Goal: Information Seeking & Learning: Learn about a topic

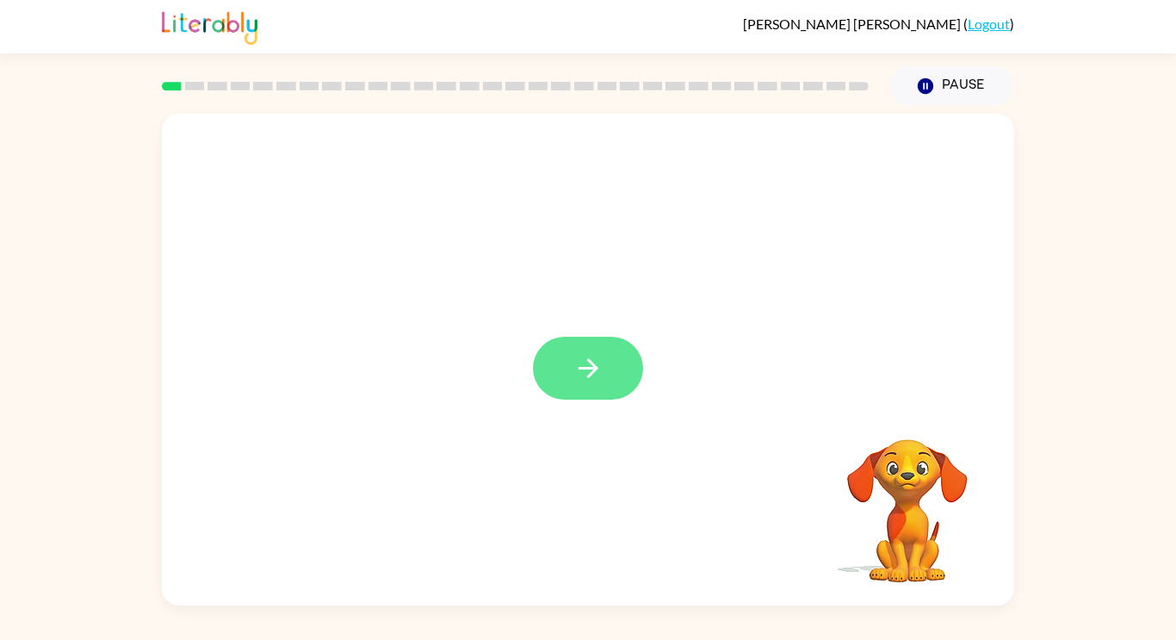
click at [574, 368] on icon "button" at bounding box center [588, 368] width 30 height 30
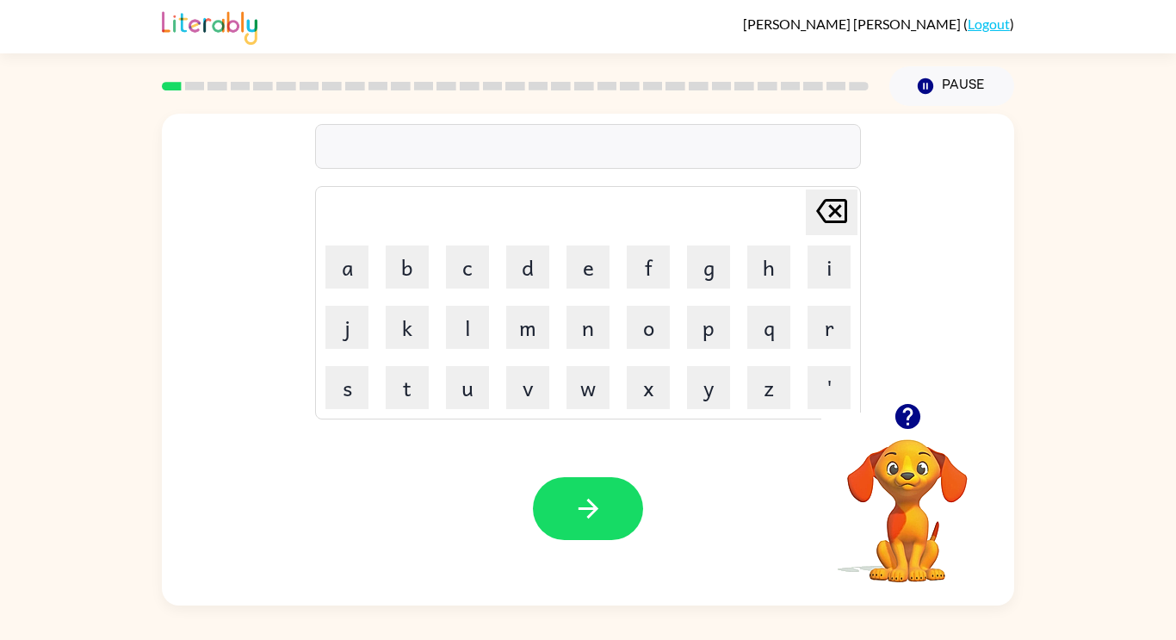
click at [908, 401] on icon "button" at bounding box center [908, 416] width 30 height 30
click at [346, 397] on button "s" at bounding box center [346, 387] width 43 height 43
click at [769, 263] on button "h" at bounding box center [768, 266] width 43 height 43
click at [460, 399] on button "u" at bounding box center [467, 387] width 43 height 43
click at [350, 390] on button "s" at bounding box center [346, 387] width 43 height 43
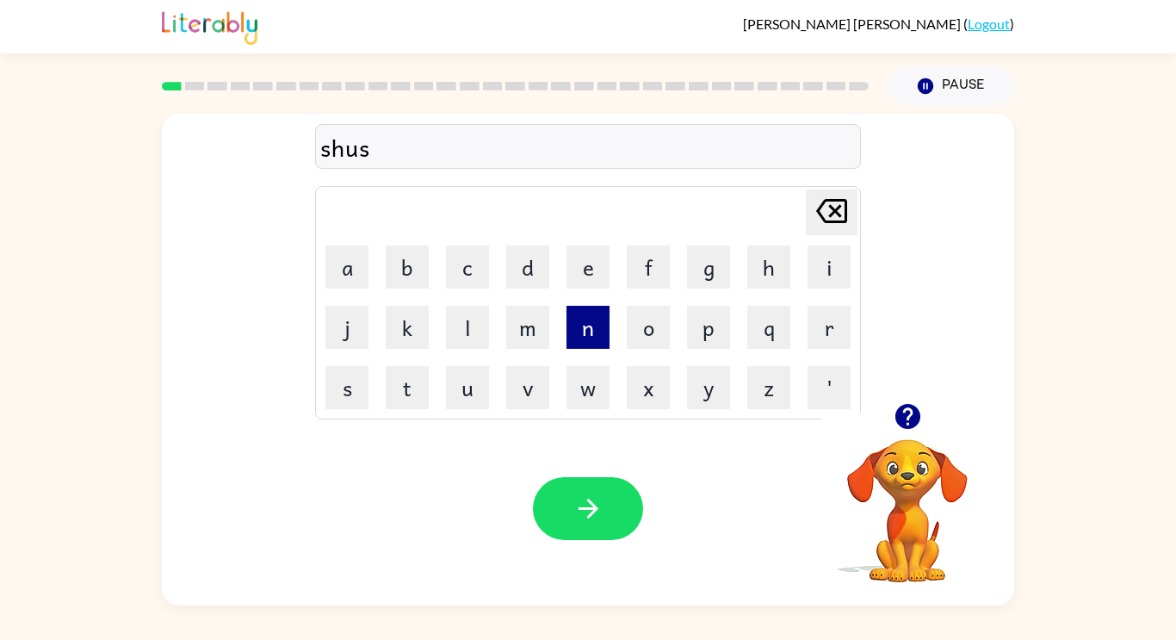
click at [591, 338] on button "n" at bounding box center [588, 327] width 43 height 43
click at [829, 213] on icon "[PERSON_NAME] last character input" at bounding box center [831, 210] width 41 height 41
click at [765, 270] on button "h" at bounding box center [768, 266] width 43 height 43
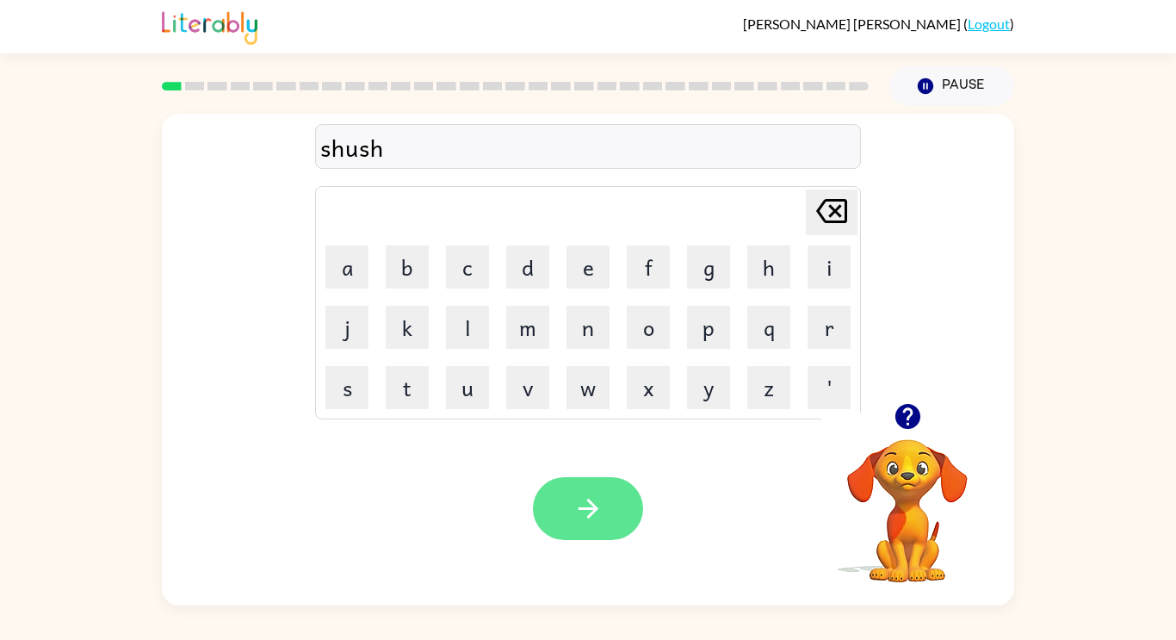
click at [552, 525] on button "button" at bounding box center [588, 508] width 110 height 63
click at [909, 425] on icon "button" at bounding box center [907, 416] width 25 height 25
click at [603, 490] on button "button" at bounding box center [588, 508] width 110 height 63
click at [612, 538] on button "button" at bounding box center [588, 508] width 110 height 63
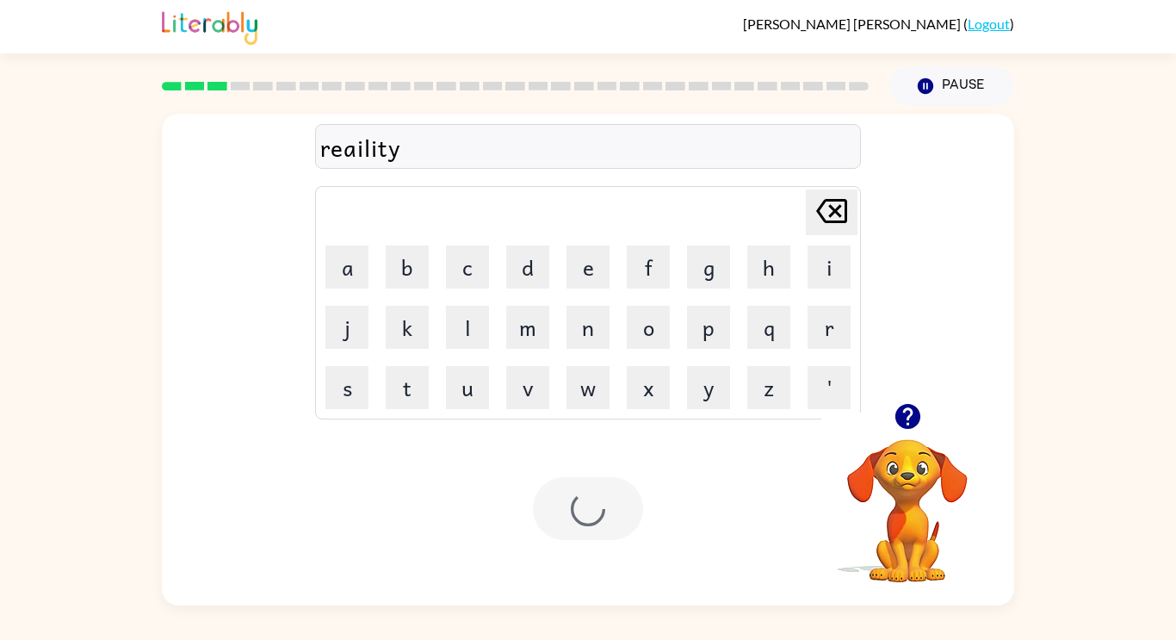
click at [598, 530] on div at bounding box center [588, 508] width 110 height 63
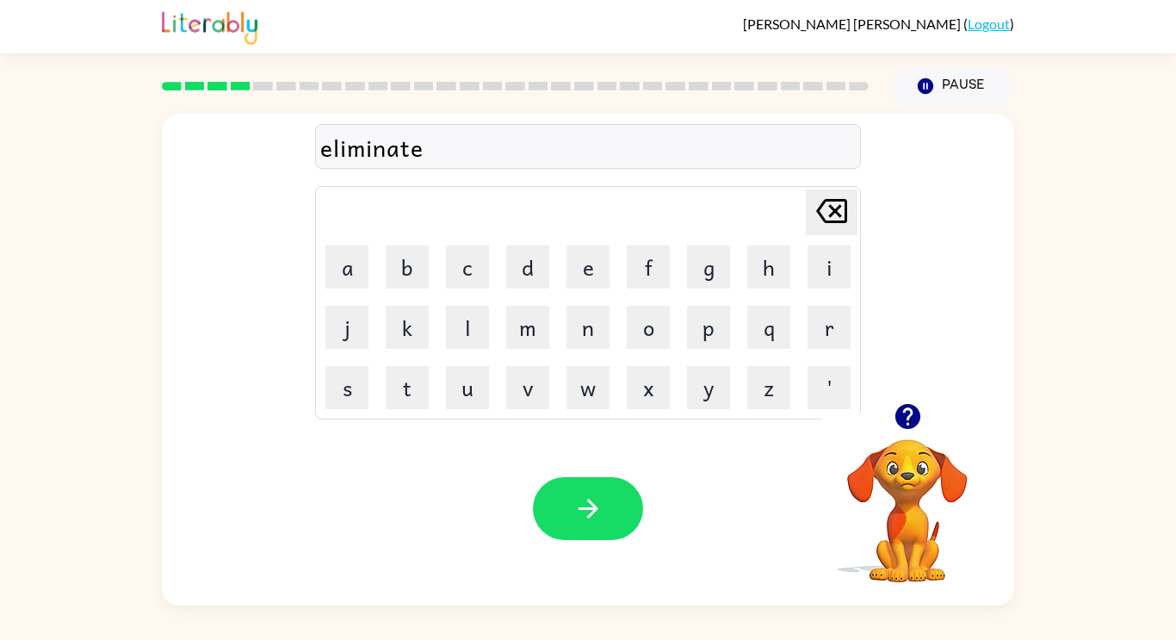
click at [608, 588] on div "Your browser must support playing .mp4 files to use Literably. Please try using…" at bounding box center [588, 509] width 852 height 194
click at [586, 536] on button "button" at bounding box center [588, 508] width 110 height 63
click at [608, 500] on button "button" at bounding box center [588, 508] width 110 height 63
click at [898, 425] on icon "button" at bounding box center [908, 416] width 30 height 30
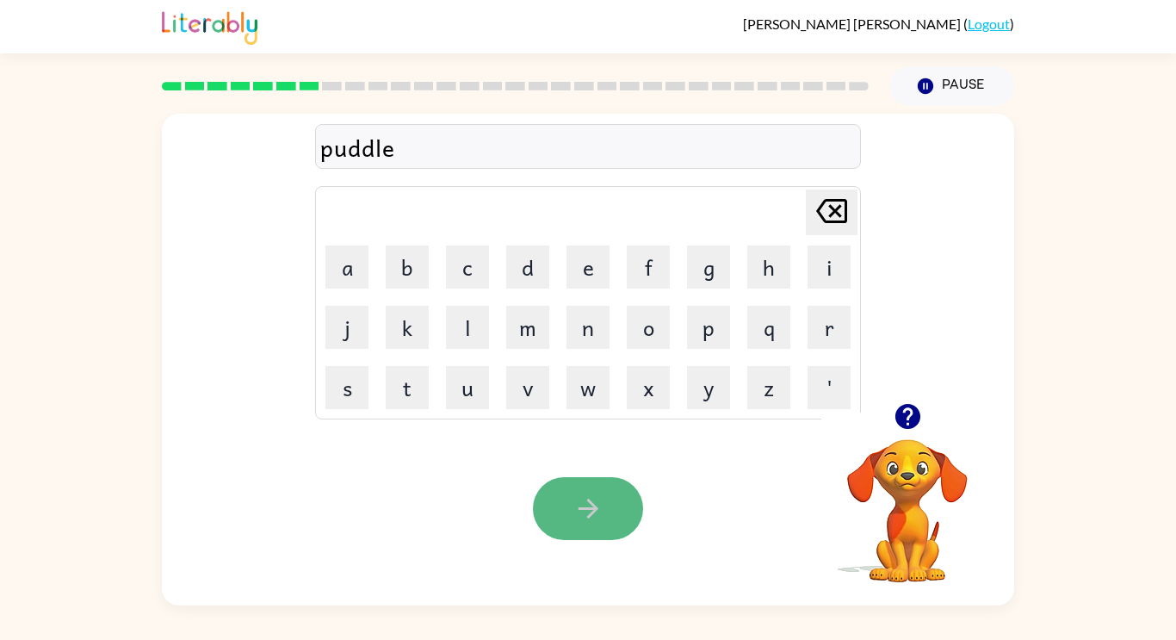
click at [613, 513] on button "button" at bounding box center [588, 508] width 110 height 63
click at [942, 221] on div "rec [PERSON_NAME] last character input a b c d e f g h i j k l m n o p q r s t …" at bounding box center [588, 258] width 852 height 289
click at [571, 487] on button "button" at bounding box center [588, 508] width 110 height 63
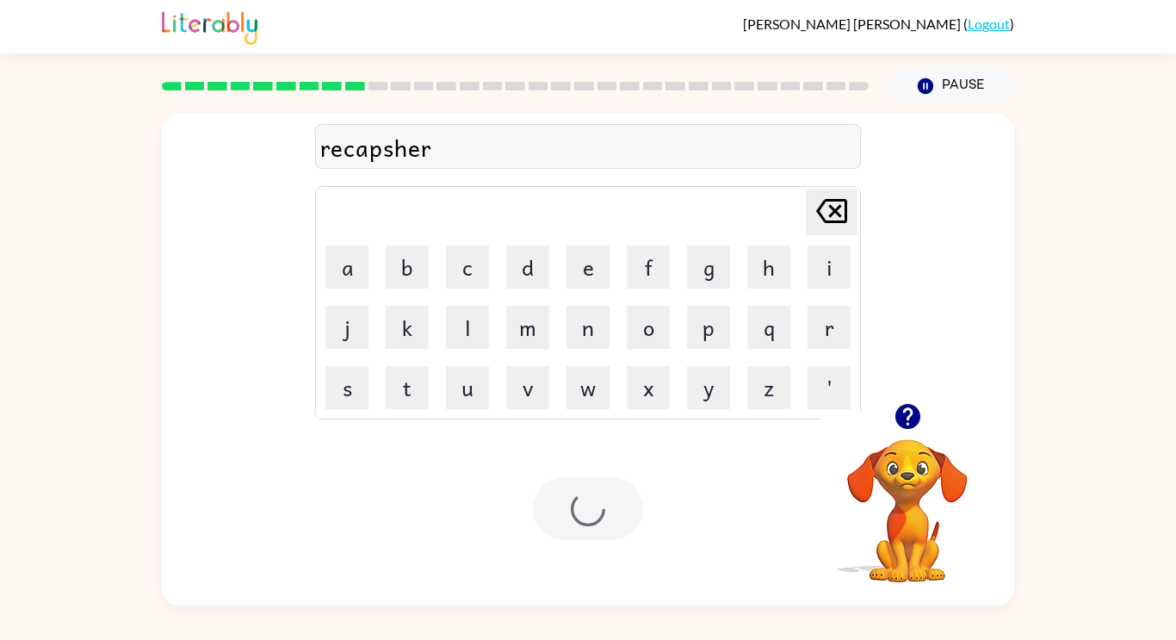
click at [597, 479] on div at bounding box center [588, 508] width 110 height 63
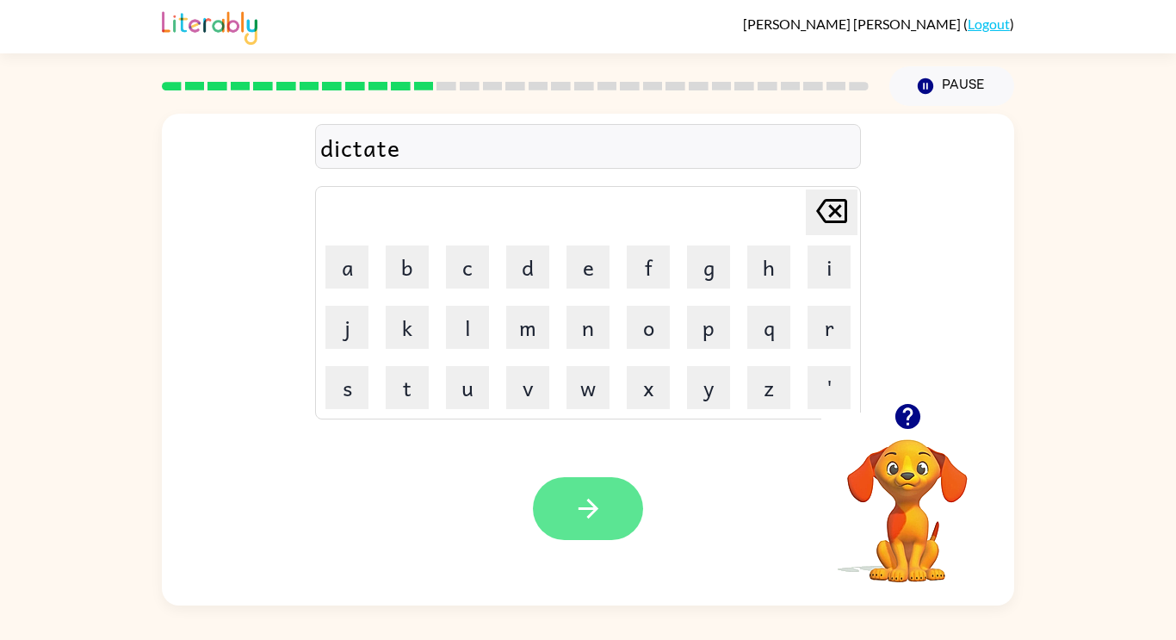
click at [581, 530] on button "button" at bounding box center [588, 508] width 110 height 63
click at [577, 502] on div at bounding box center [588, 508] width 110 height 63
click at [589, 524] on button "button" at bounding box center [588, 508] width 110 height 63
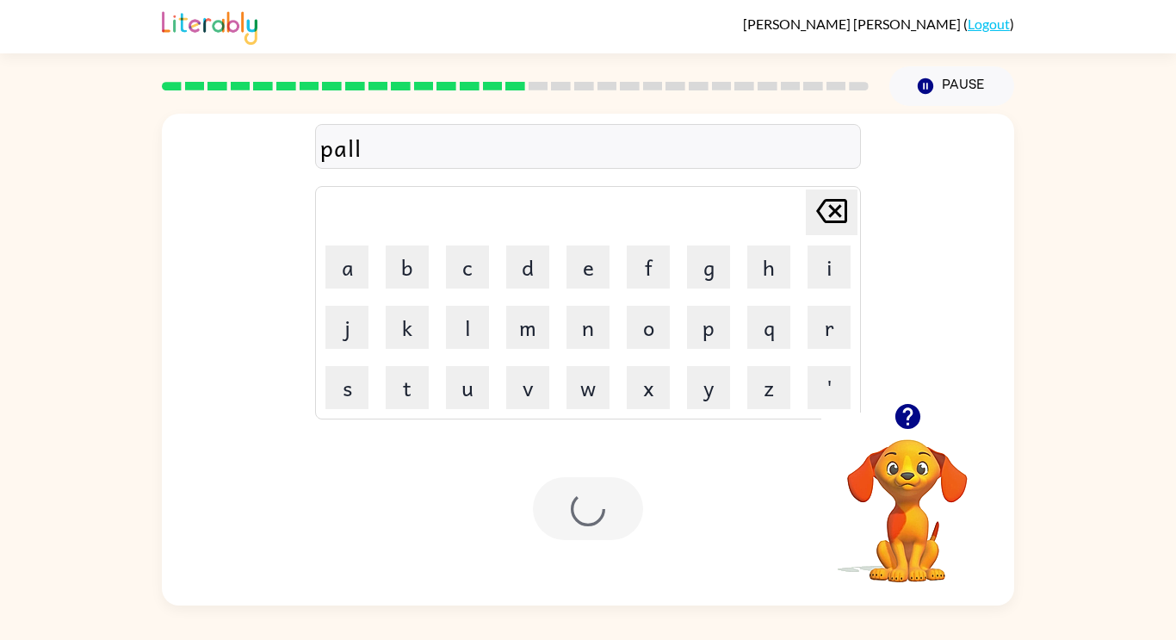
click at [580, 515] on div at bounding box center [588, 508] width 110 height 63
click at [551, 504] on div at bounding box center [588, 508] width 110 height 63
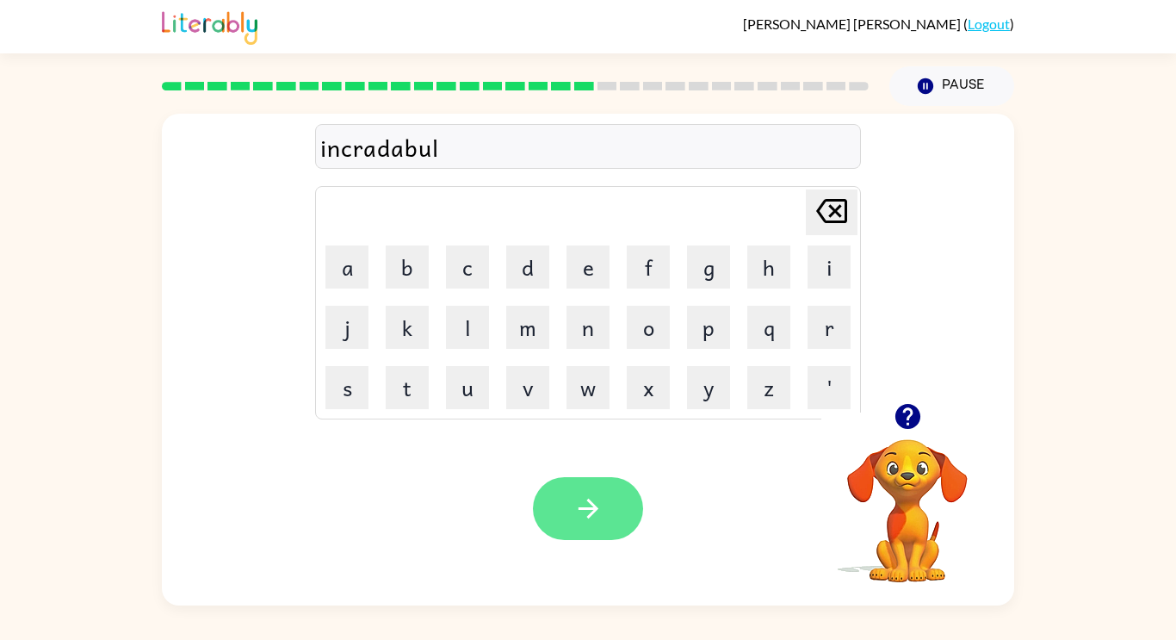
click at [600, 527] on button "button" at bounding box center [588, 508] width 110 height 63
click at [581, 520] on icon "button" at bounding box center [588, 508] width 30 height 30
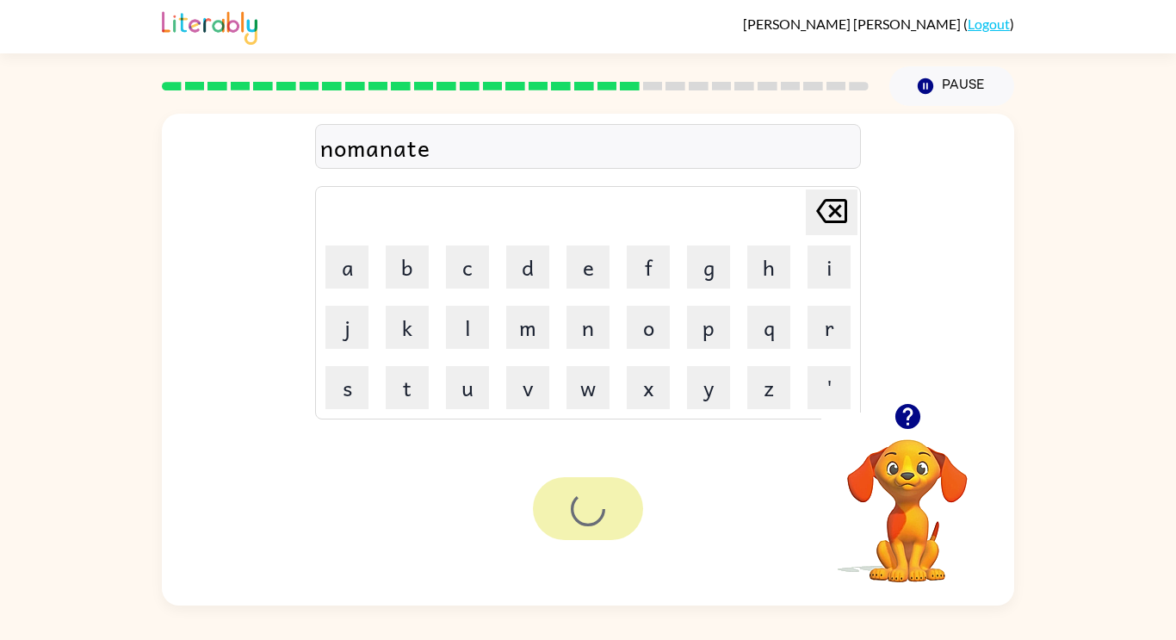
click at [580, 505] on div at bounding box center [588, 508] width 110 height 63
click at [578, 575] on div "Your browser must support playing .mp4 files to use Literably. Please try using…" at bounding box center [588, 509] width 852 height 194
click at [573, 527] on button "button" at bounding box center [588, 508] width 110 height 63
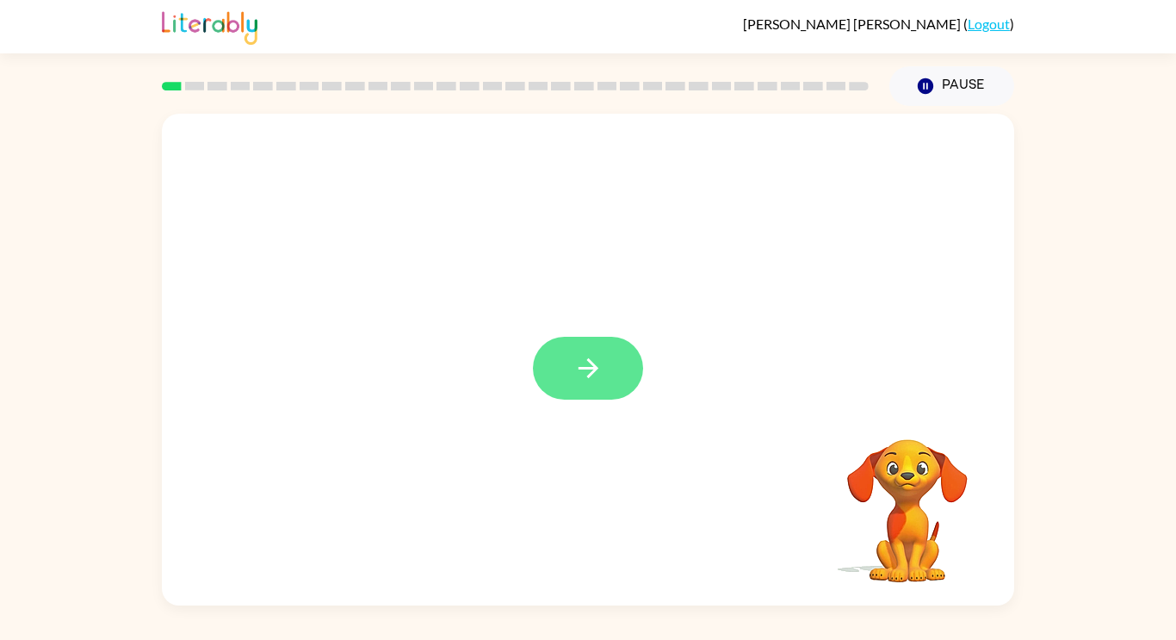
click at [579, 379] on icon "button" at bounding box center [588, 368] width 30 height 30
click at [585, 376] on div at bounding box center [588, 368] width 110 height 63
click at [580, 377] on div at bounding box center [588, 368] width 110 height 63
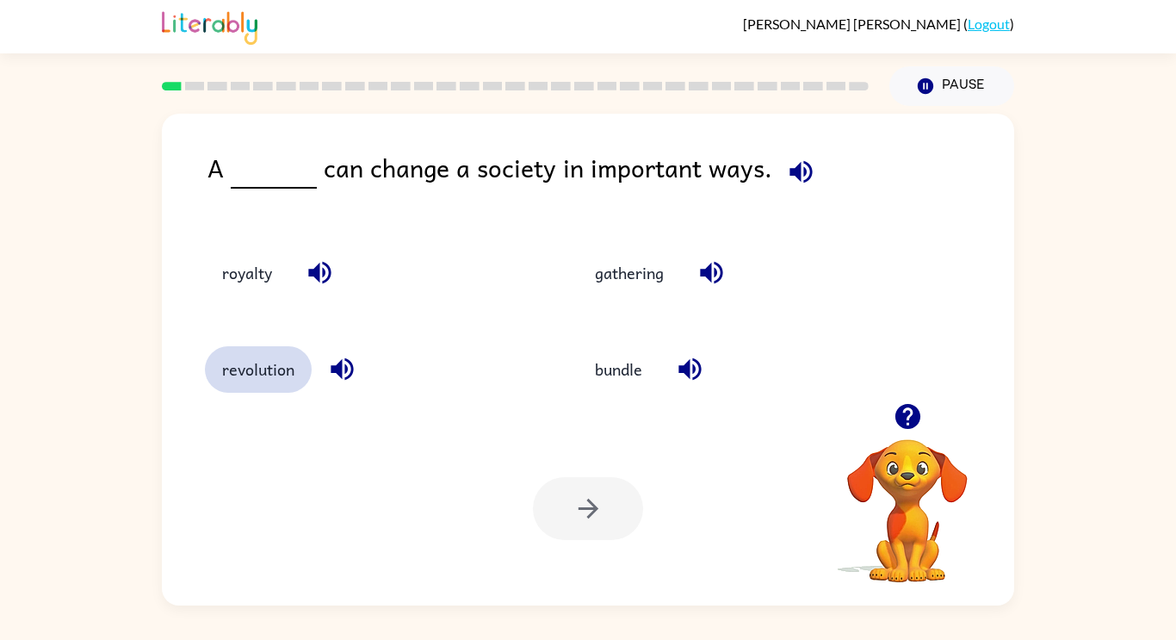
click at [235, 389] on button "revolution" at bounding box center [258, 369] width 107 height 46
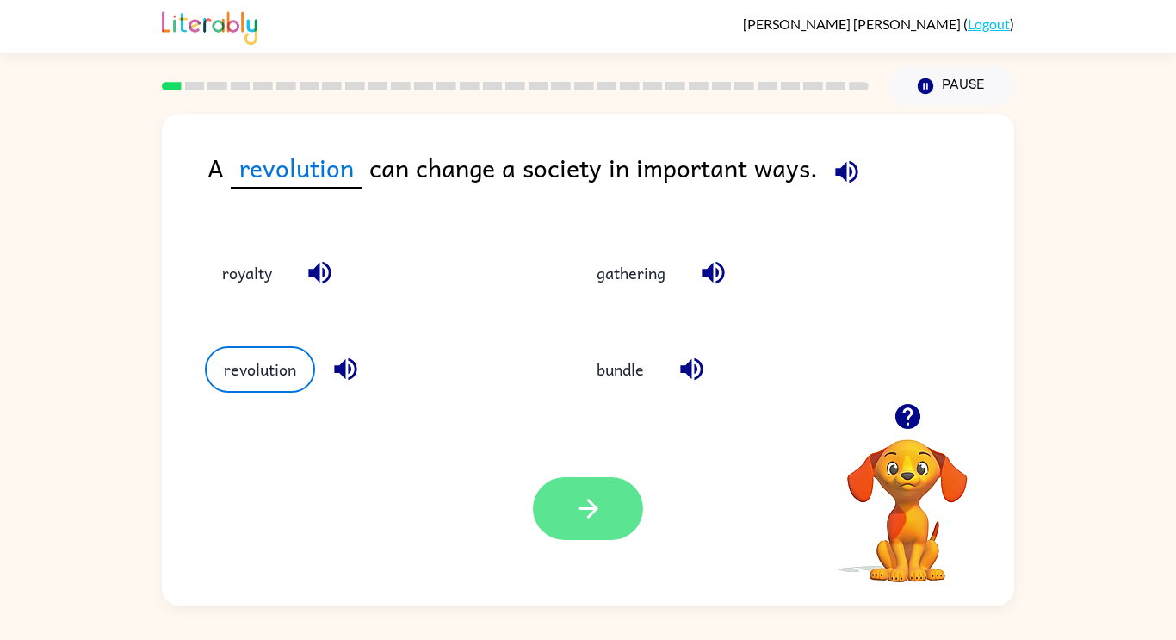
click at [577, 510] on icon "button" at bounding box center [588, 508] width 30 height 30
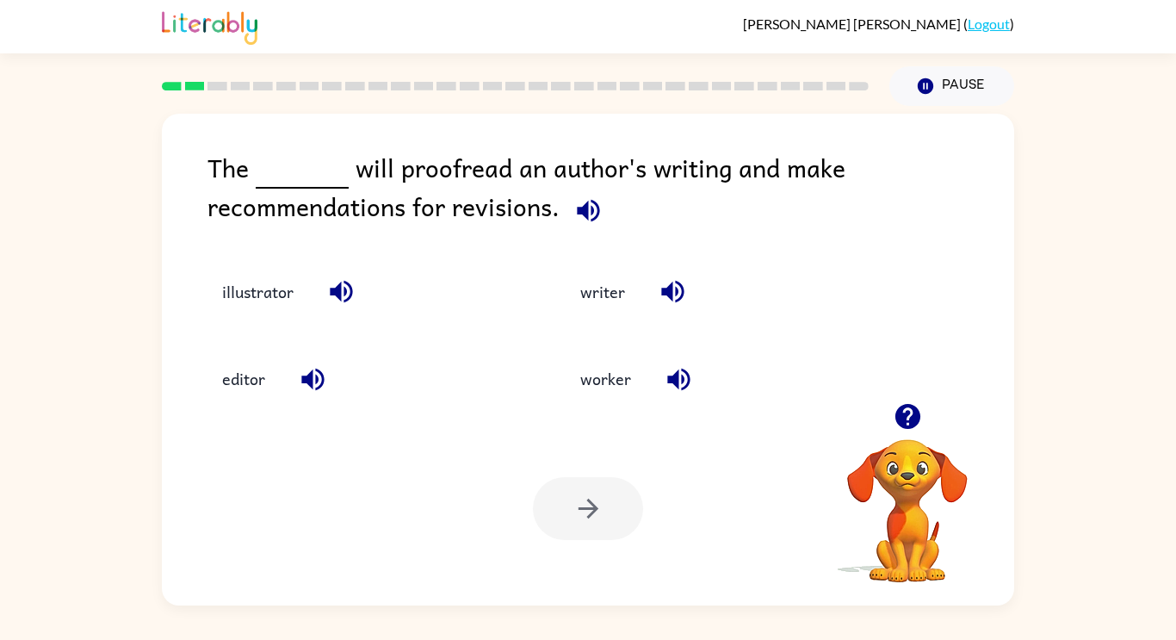
click at [595, 220] on icon "button" at bounding box center [588, 210] width 30 height 30
click at [597, 214] on icon "button" at bounding box center [588, 210] width 22 height 22
click at [580, 222] on icon "button" at bounding box center [588, 210] width 30 height 30
click at [586, 218] on icon "button" at bounding box center [588, 210] width 22 height 22
click at [585, 220] on icon "button" at bounding box center [588, 210] width 30 height 30
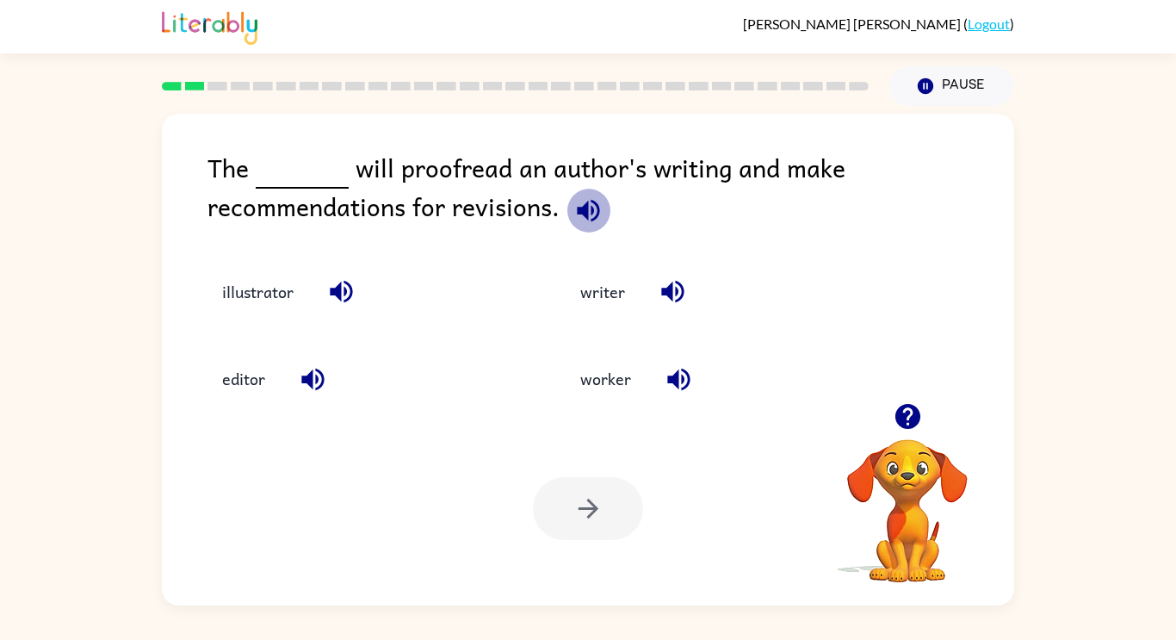
click at [595, 226] on button "button" at bounding box center [589, 211] width 44 height 44
click at [590, 224] on icon "button" at bounding box center [588, 210] width 30 height 30
click at [596, 207] on icon "button" at bounding box center [588, 210] width 22 height 22
click at [595, 199] on icon "button" at bounding box center [588, 210] width 30 height 30
click at [591, 220] on icon "button" at bounding box center [588, 210] width 22 height 22
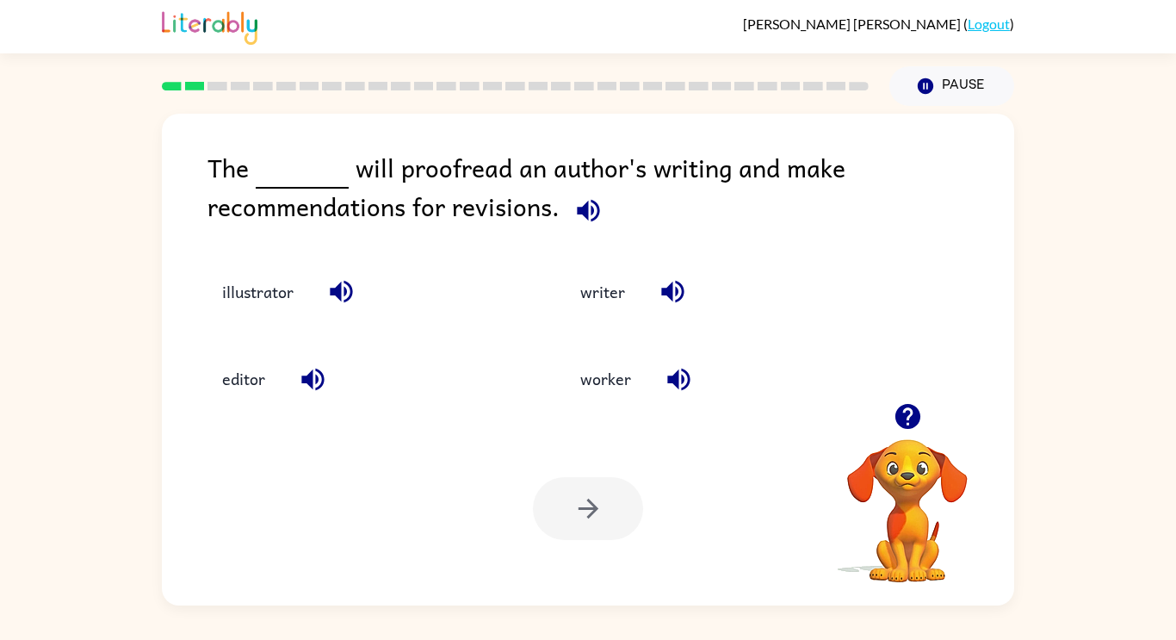
click at [587, 219] on icon "button" at bounding box center [588, 210] width 30 height 30
click at [249, 394] on button "editor" at bounding box center [243, 379] width 77 height 46
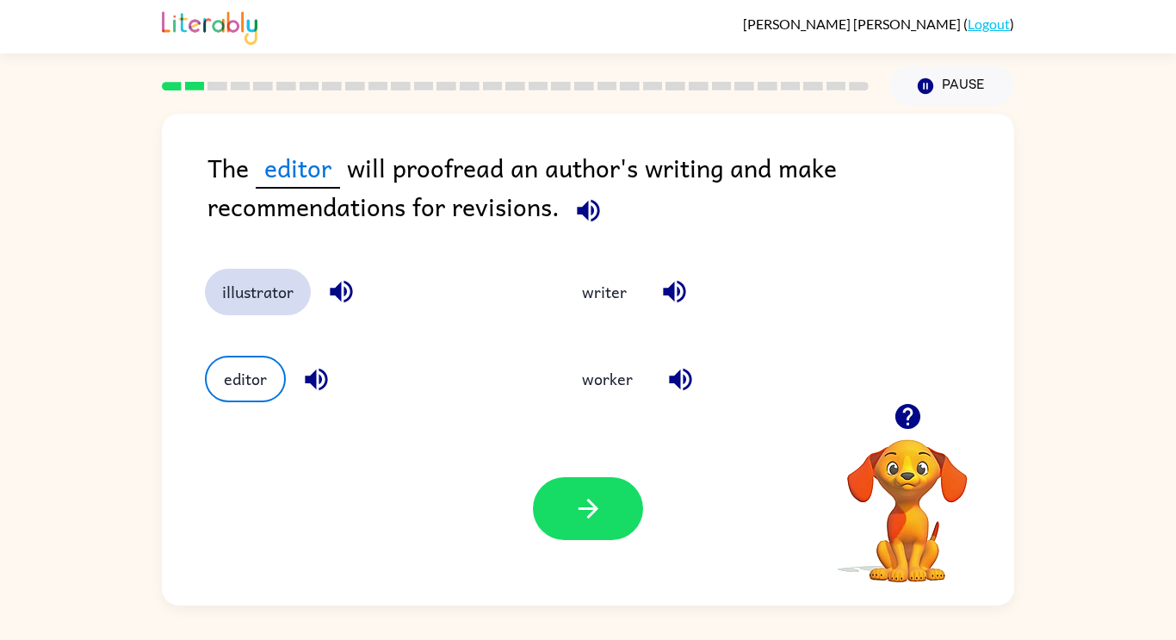
click at [274, 301] on button "illustrator" at bounding box center [258, 292] width 106 height 46
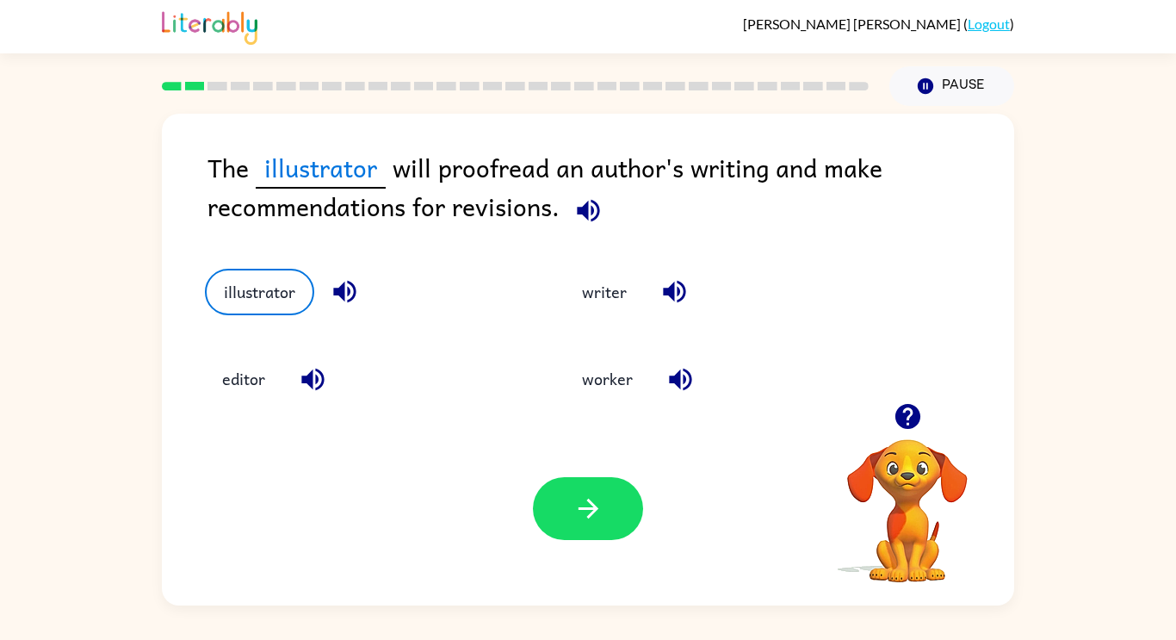
click at [344, 294] on icon "button" at bounding box center [344, 292] width 22 height 22
click at [586, 215] on icon "button" at bounding box center [588, 210] width 22 height 22
click at [589, 220] on icon "button" at bounding box center [588, 210] width 30 height 30
click at [587, 214] on icon "button" at bounding box center [588, 210] width 30 height 30
click at [356, 294] on icon "button" at bounding box center [344, 292] width 22 height 22
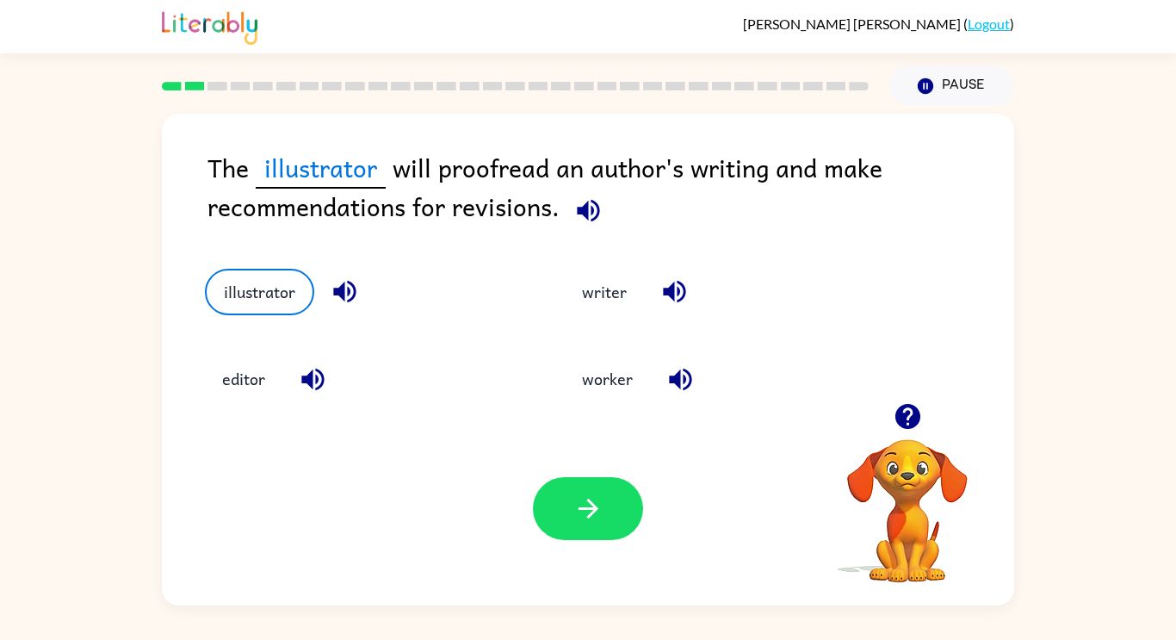
click at [575, 216] on icon "button" at bounding box center [588, 210] width 30 height 30
click at [583, 221] on icon "button" at bounding box center [588, 210] width 30 height 30
click at [586, 220] on icon "button" at bounding box center [588, 210] width 30 height 30
click at [595, 216] on icon "button" at bounding box center [588, 210] width 22 height 22
click at [588, 213] on icon "button" at bounding box center [588, 210] width 30 height 30
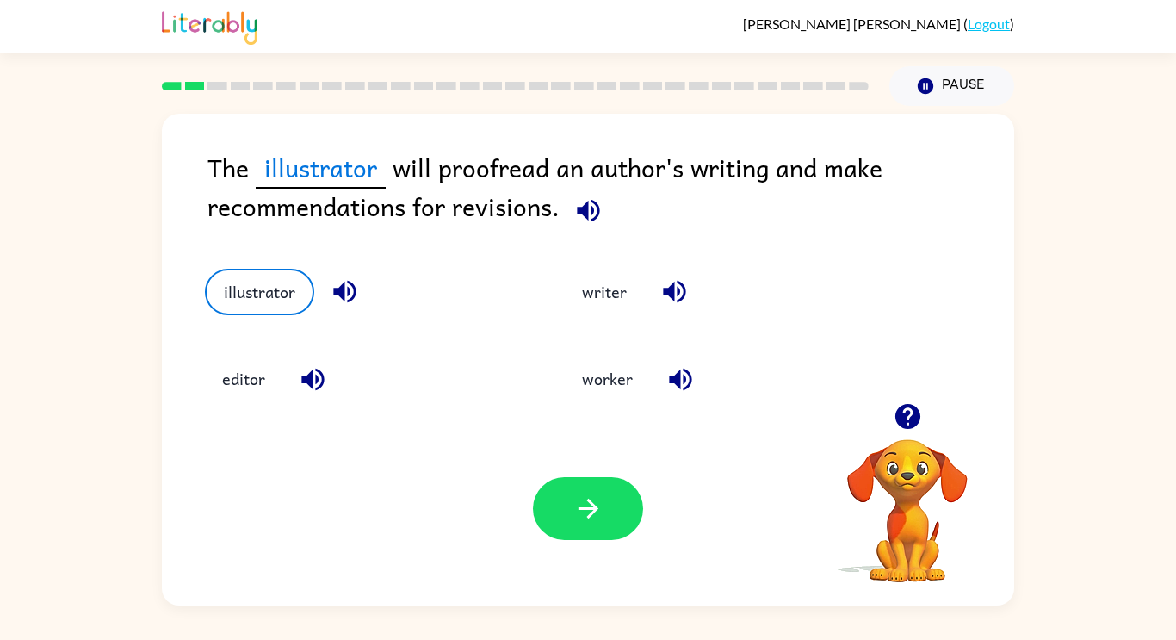
click at [580, 203] on icon "button" at bounding box center [588, 210] width 30 height 30
click at [578, 212] on icon "button" at bounding box center [588, 210] width 22 height 22
click at [573, 224] on icon "button" at bounding box center [588, 210] width 30 height 30
click at [585, 521] on icon "button" at bounding box center [588, 508] width 30 height 30
click at [569, 527] on div at bounding box center [588, 508] width 110 height 63
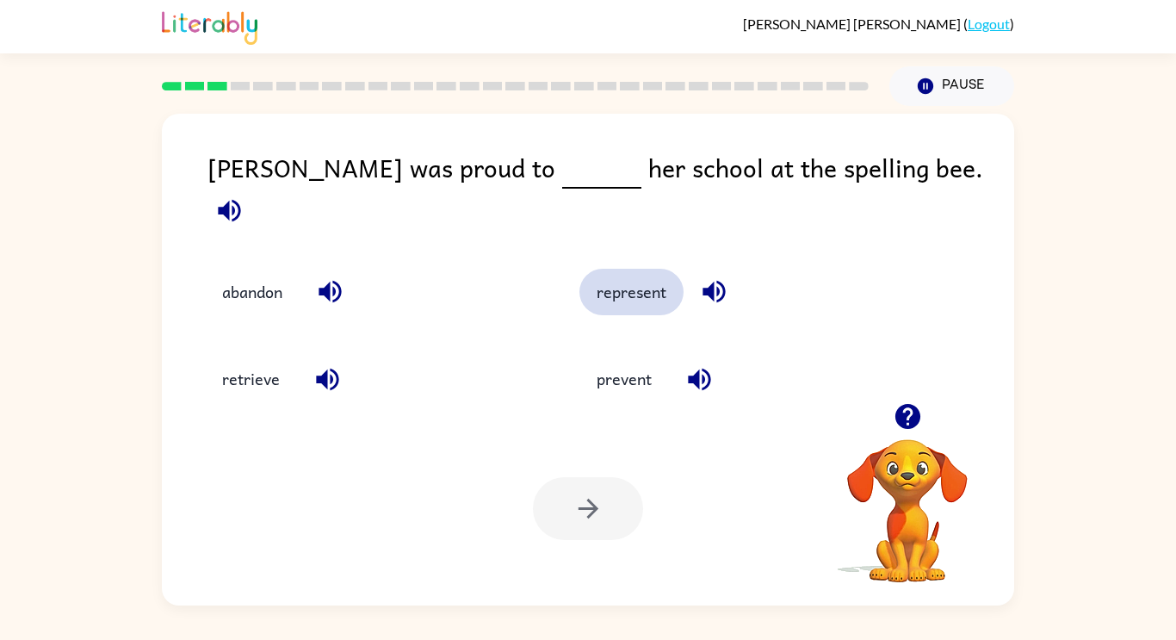
click at [640, 283] on button "represent" at bounding box center [632, 292] width 104 height 46
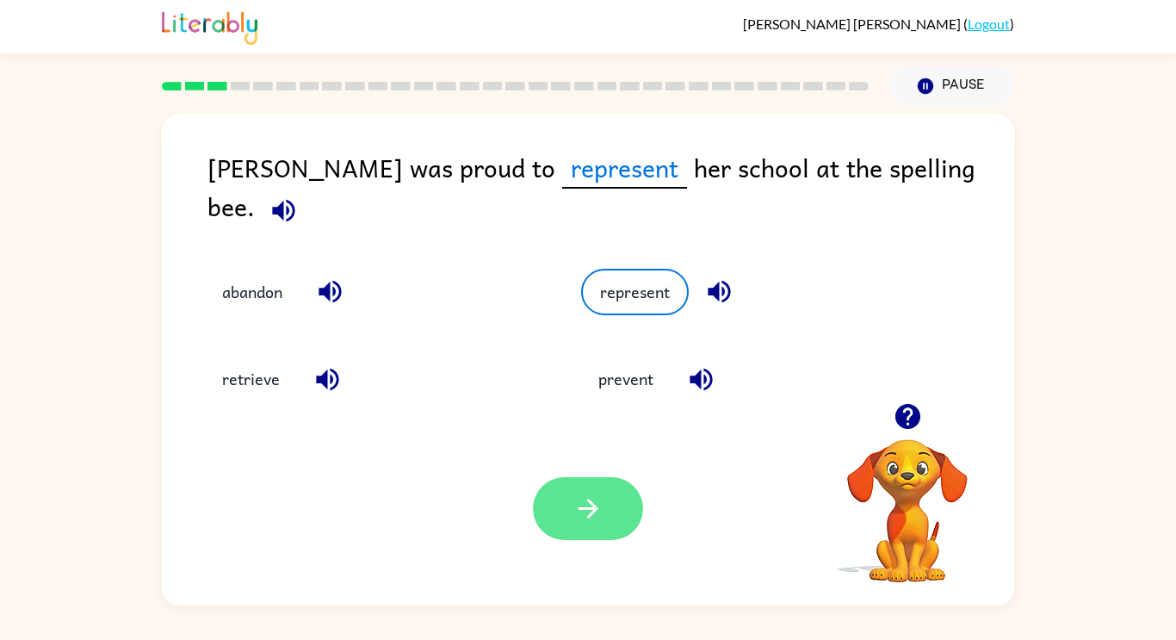
click at [580, 533] on button "button" at bounding box center [588, 508] width 110 height 63
click at [598, 511] on div at bounding box center [588, 508] width 110 height 63
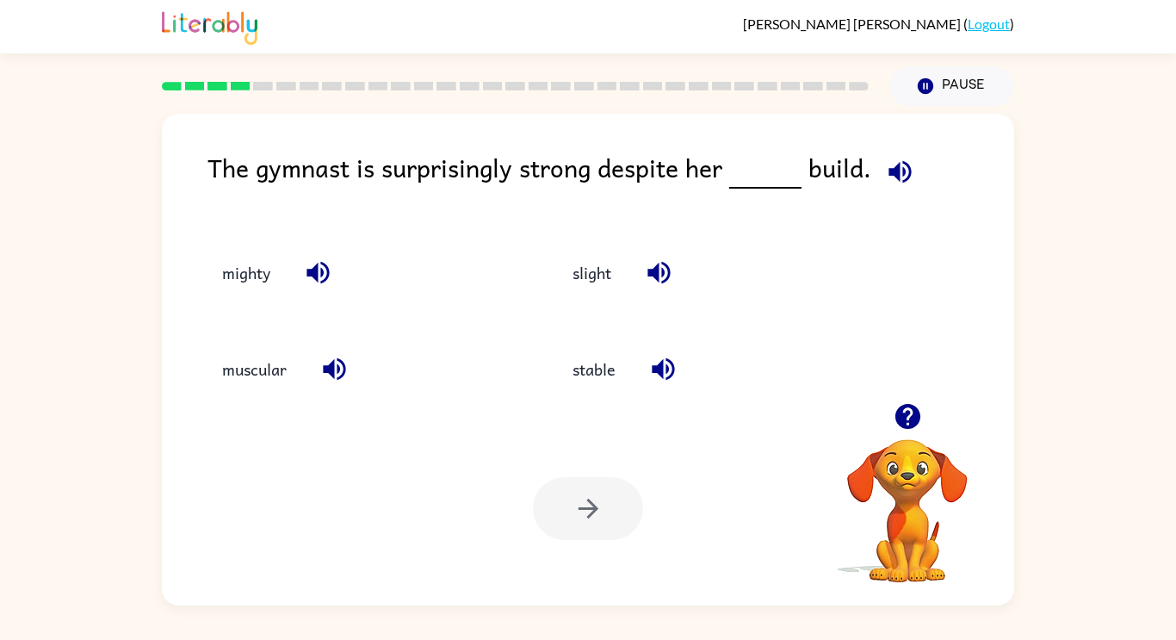
click at [885, 186] on icon "button" at bounding box center [900, 172] width 30 height 30
click at [245, 381] on button "muscular" at bounding box center [254, 369] width 99 height 46
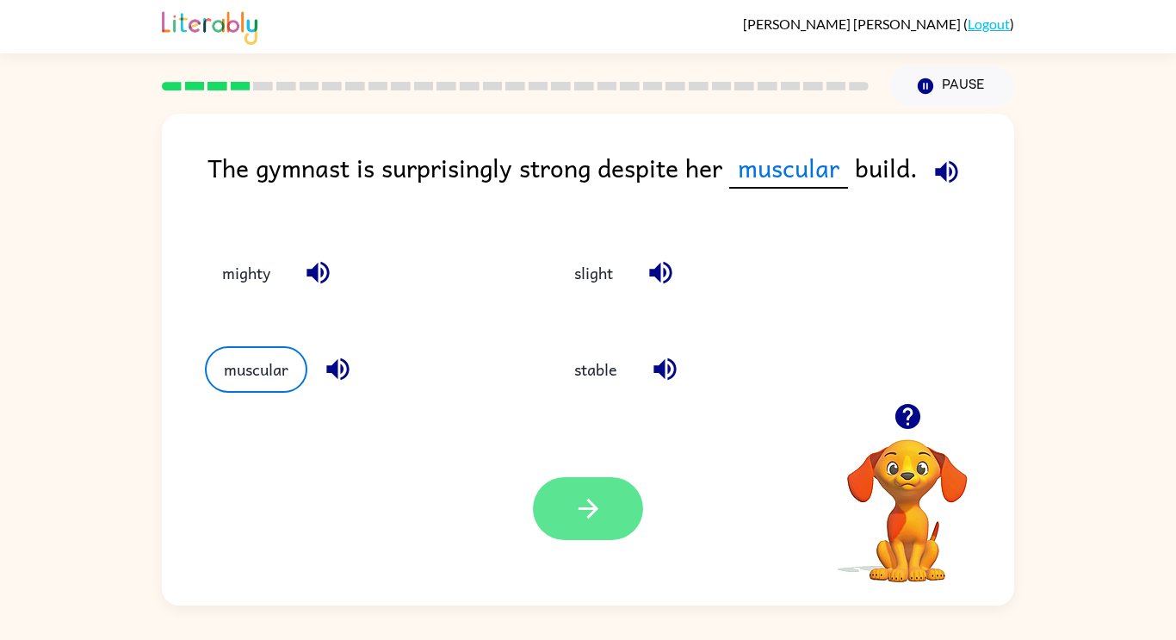
click at [588, 501] on icon "button" at bounding box center [588, 509] width 20 height 20
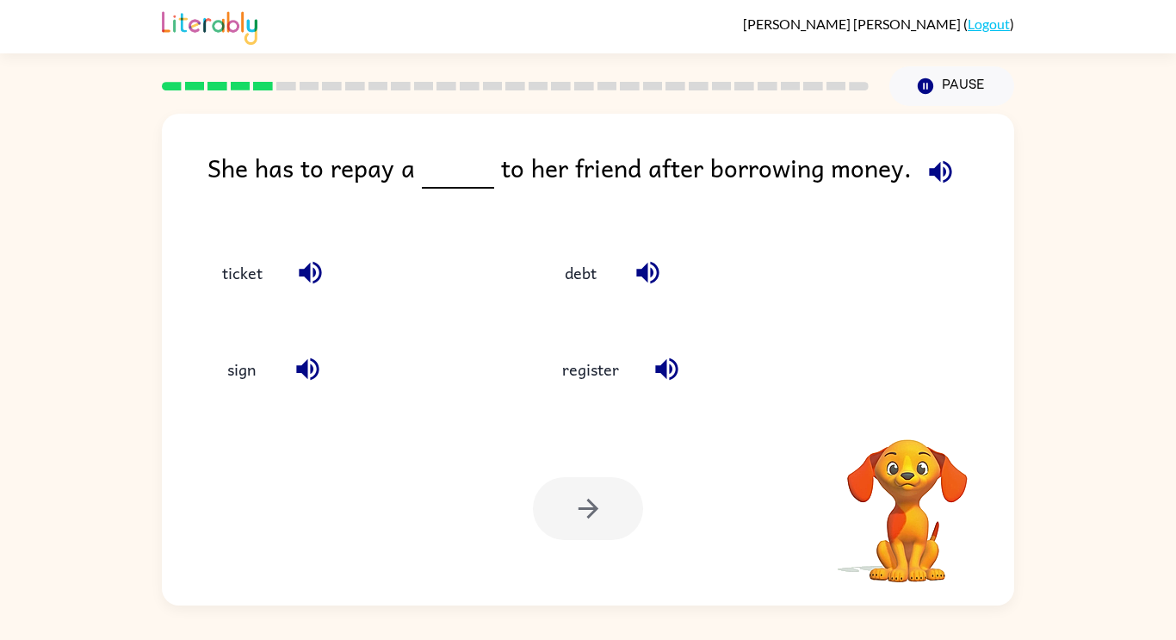
click at [919, 182] on button "button" at bounding box center [941, 172] width 44 height 44
click at [592, 271] on button "debt" at bounding box center [581, 272] width 72 height 46
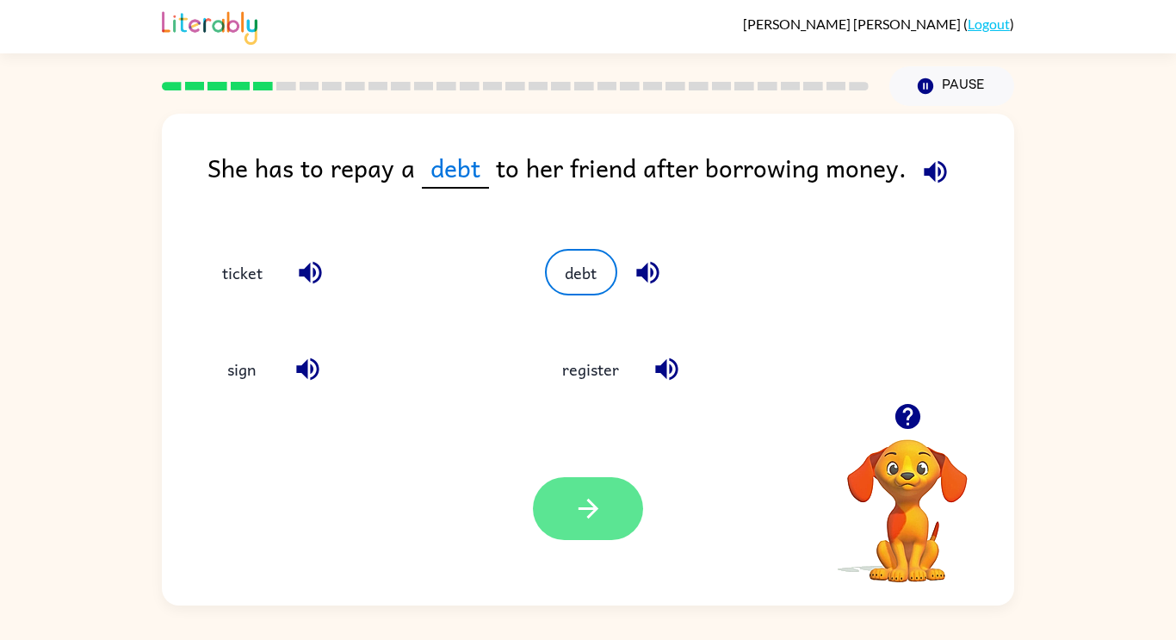
click at [619, 511] on button "button" at bounding box center [588, 508] width 110 height 63
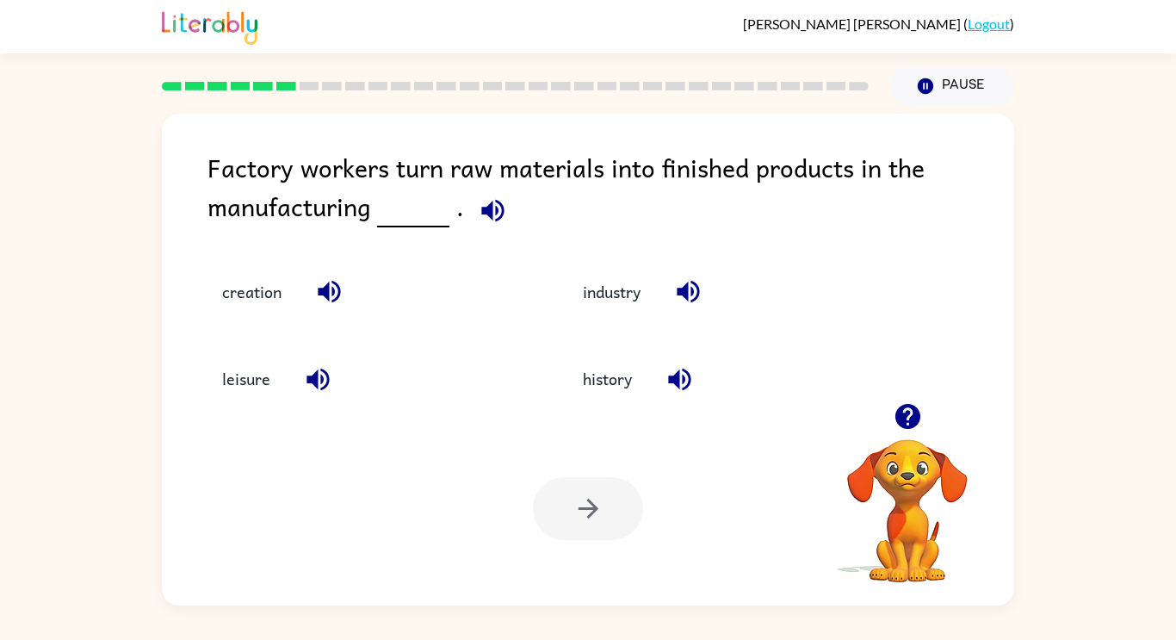
click at [908, 417] on icon "button" at bounding box center [908, 416] width 30 height 30
click at [491, 221] on icon "button" at bounding box center [493, 210] width 30 height 30
click at [508, 210] on button "button" at bounding box center [493, 211] width 44 height 44
click at [249, 298] on button "creation" at bounding box center [252, 292] width 94 height 46
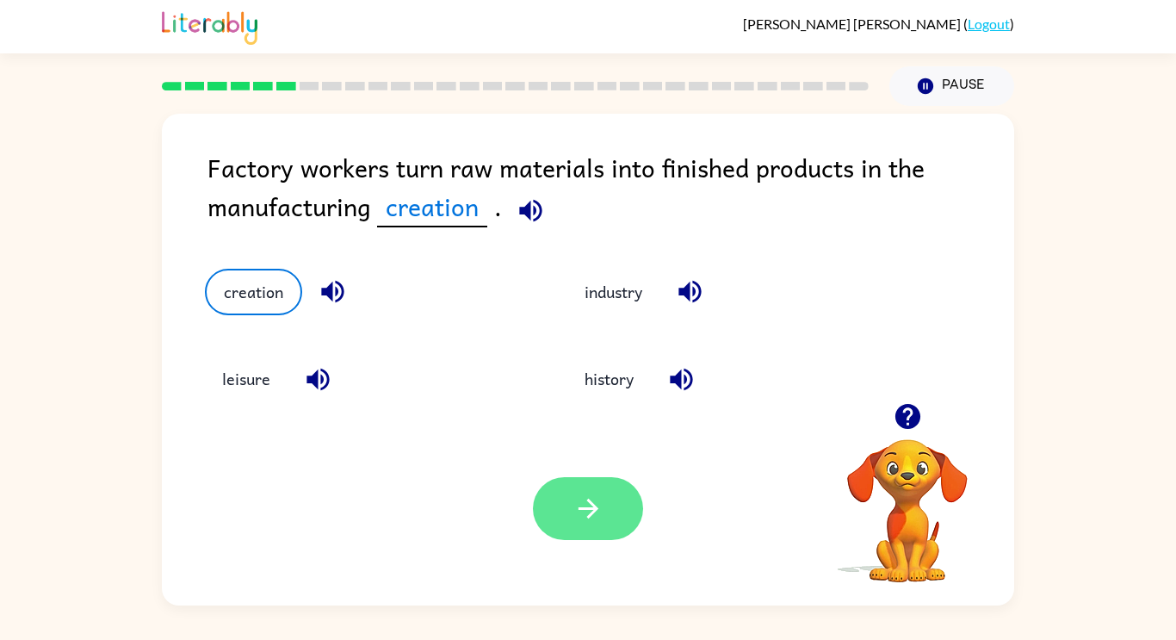
click at [597, 521] on icon "button" at bounding box center [588, 508] width 30 height 30
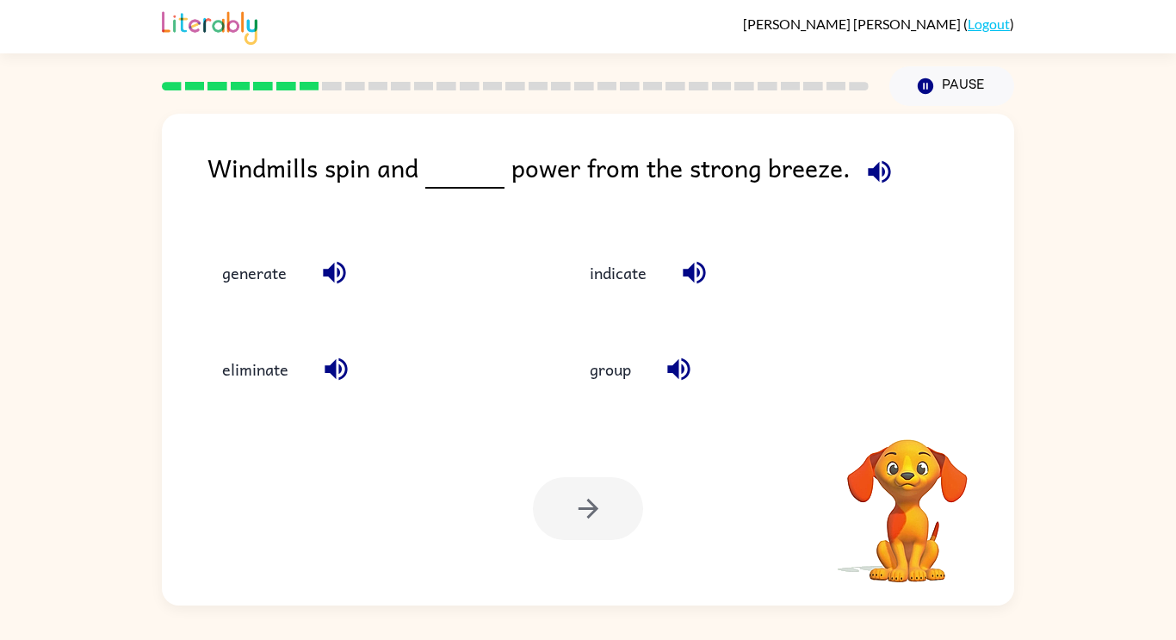
click at [567, 506] on div at bounding box center [588, 508] width 110 height 63
click at [865, 175] on icon "button" at bounding box center [880, 172] width 30 height 30
click at [865, 186] on icon "button" at bounding box center [880, 172] width 30 height 30
click at [878, 177] on icon "button" at bounding box center [880, 172] width 30 height 30
click at [265, 293] on button "generate" at bounding box center [254, 272] width 99 height 46
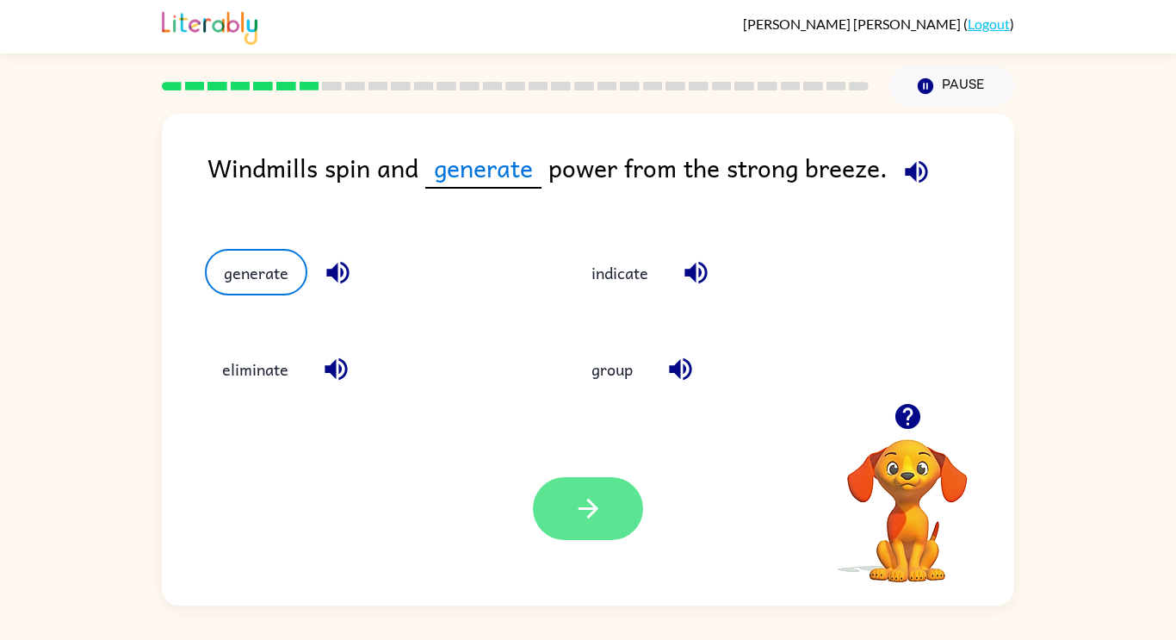
click at [597, 526] on button "button" at bounding box center [588, 508] width 110 height 63
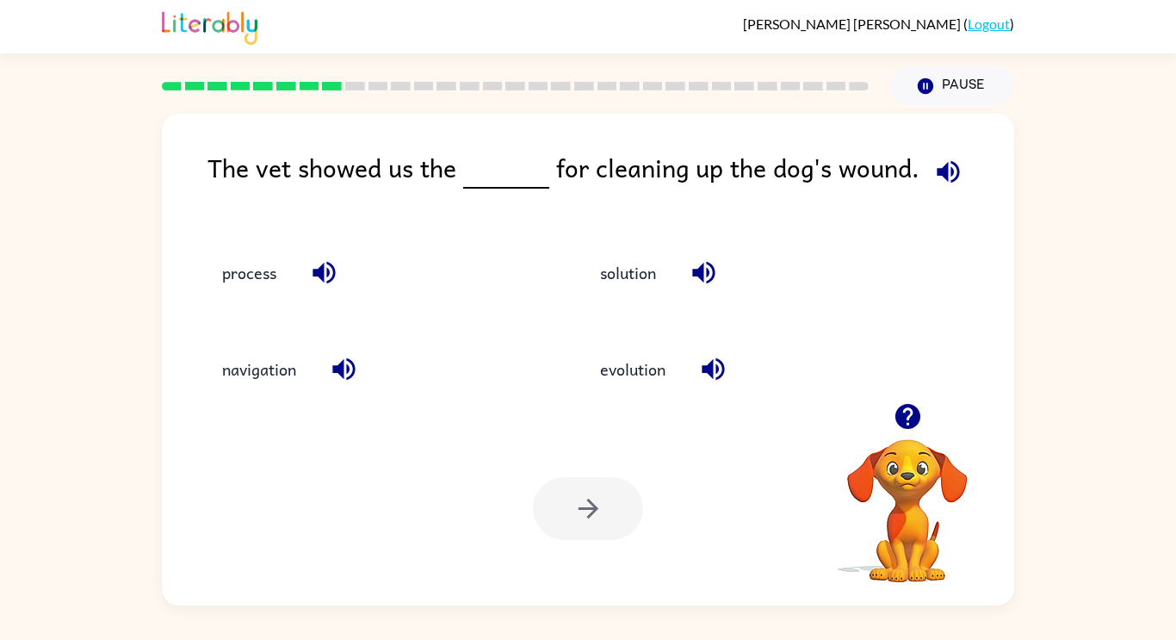
click at [939, 183] on icon "button" at bounding box center [948, 172] width 30 height 30
click at [705, 282] on icon "button" at bounding box center [704, 272] width 30 height 30
click at [648, 285] on button "solution" at bounding box center [628, 272] width 90 height 46
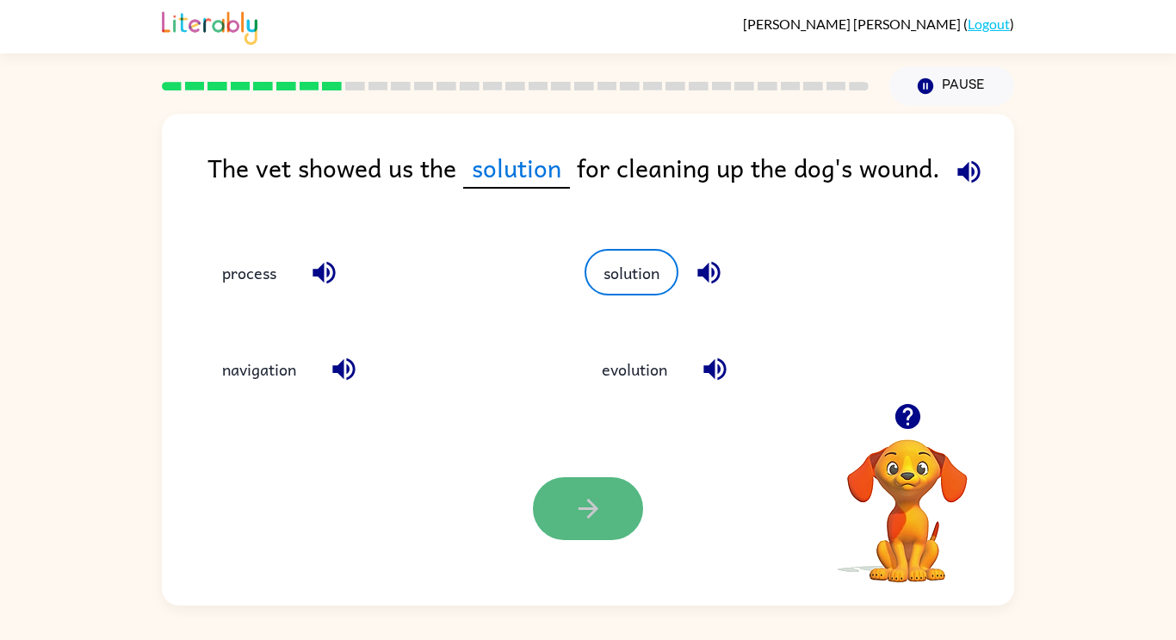
click at [588, 508] on icon "button" at bounding box center [588, 509] width 20 height 20
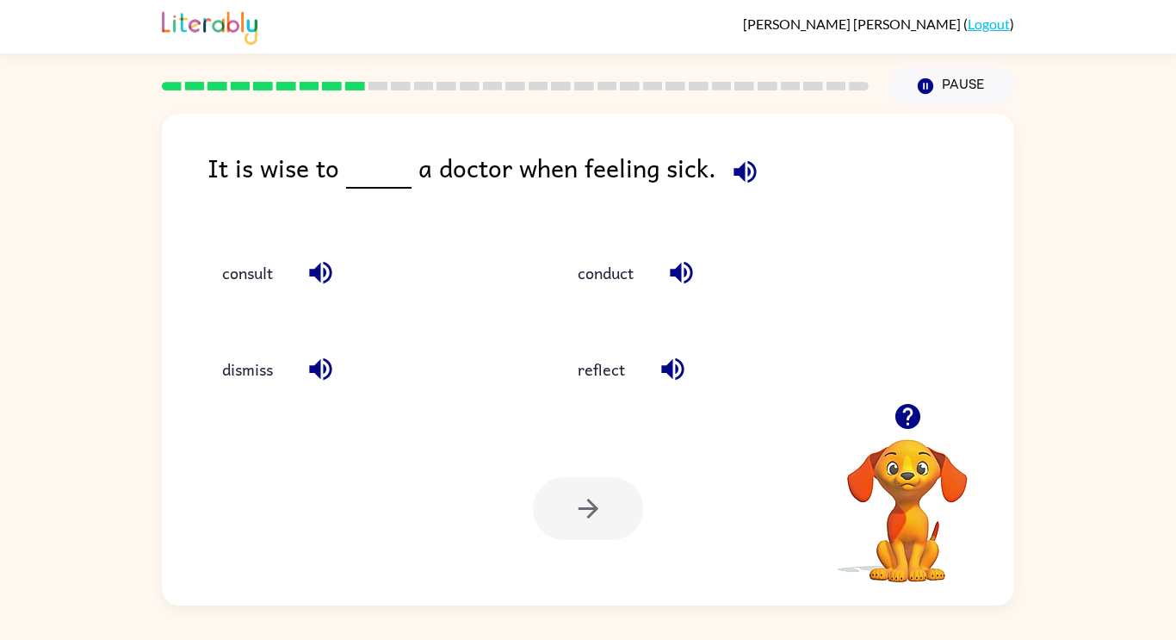
click at [746, 166] on icon "button" at bounding box center [745, 172] width 30 height 30
click at [331, 260] on icon "button" at bounding box center [321, 272] width 30 height 30
click at [316, 257] on icon "button" at bounding box center [321, 272] width 30 height 30
click at [228, 270] on button "consult" at bounding box center [247, 272] width 85 height 46
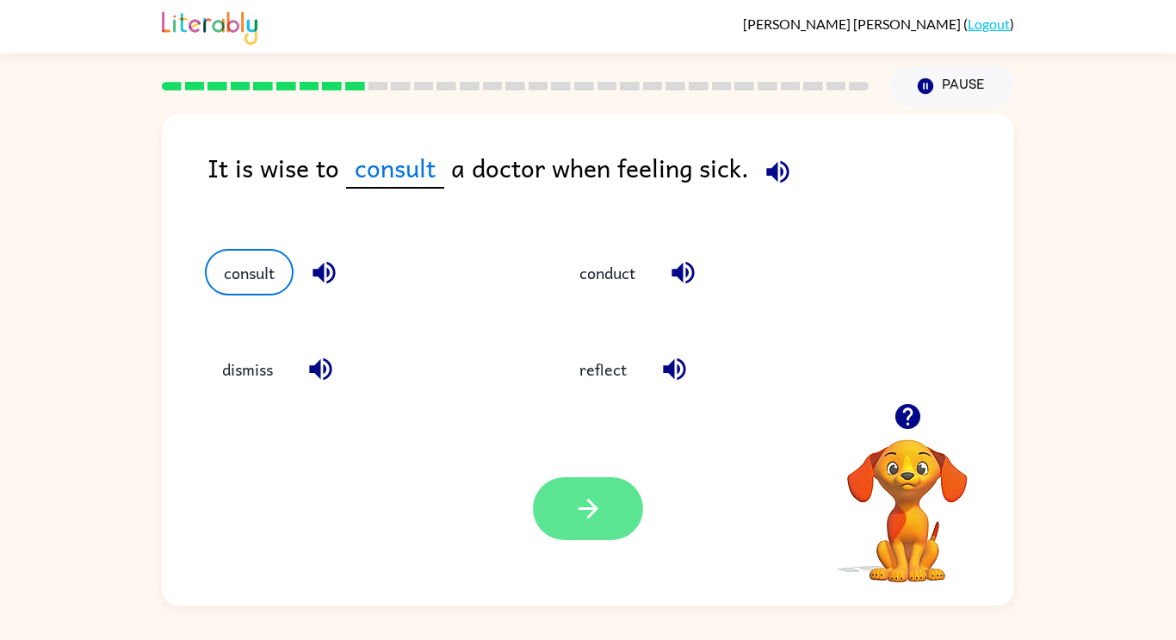
click at [593, 509] on icon "button" at bounding box center [588, 509] width 20 height 20
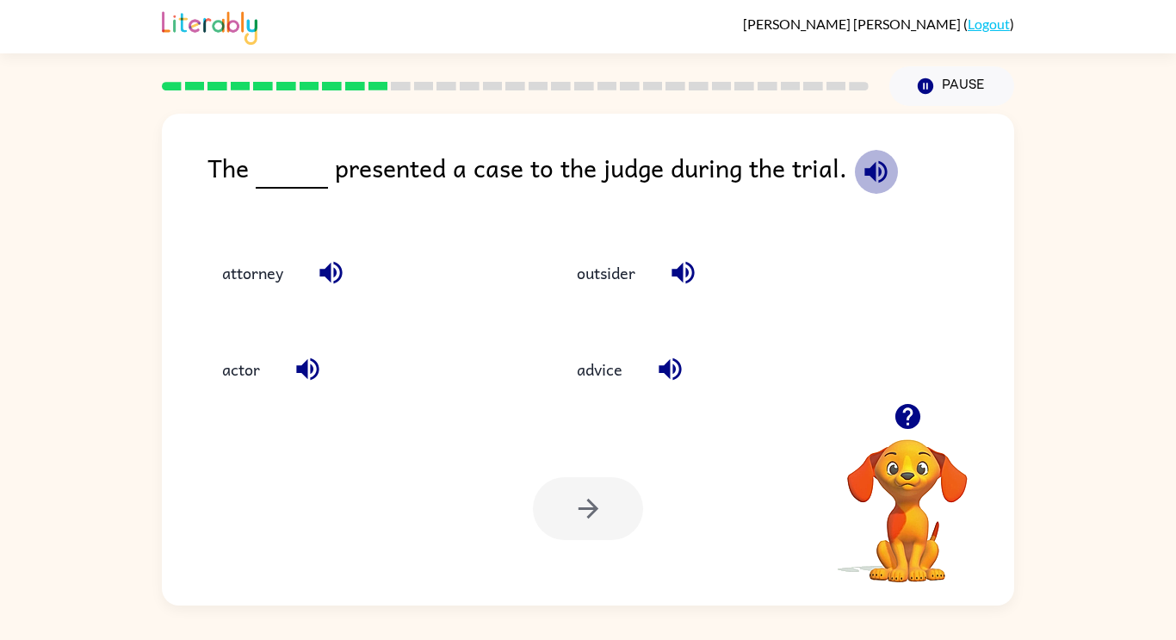
click at [871, 180] on icon "button" at bounding box center [876, 171] width 22 height 22
click at [877, 171] on icon "button" at bounding box center [876, 172] width 30 height 30
click at [877, 176] on icon "button" at bounding box center [876, 172] width 30 height 30
click at [869, 173] on icon "button" at bounding box center [876, 171] width 22 height 22
click at [595, 373] on button "advice" at bounding box center [600, 369] width 80 height 46
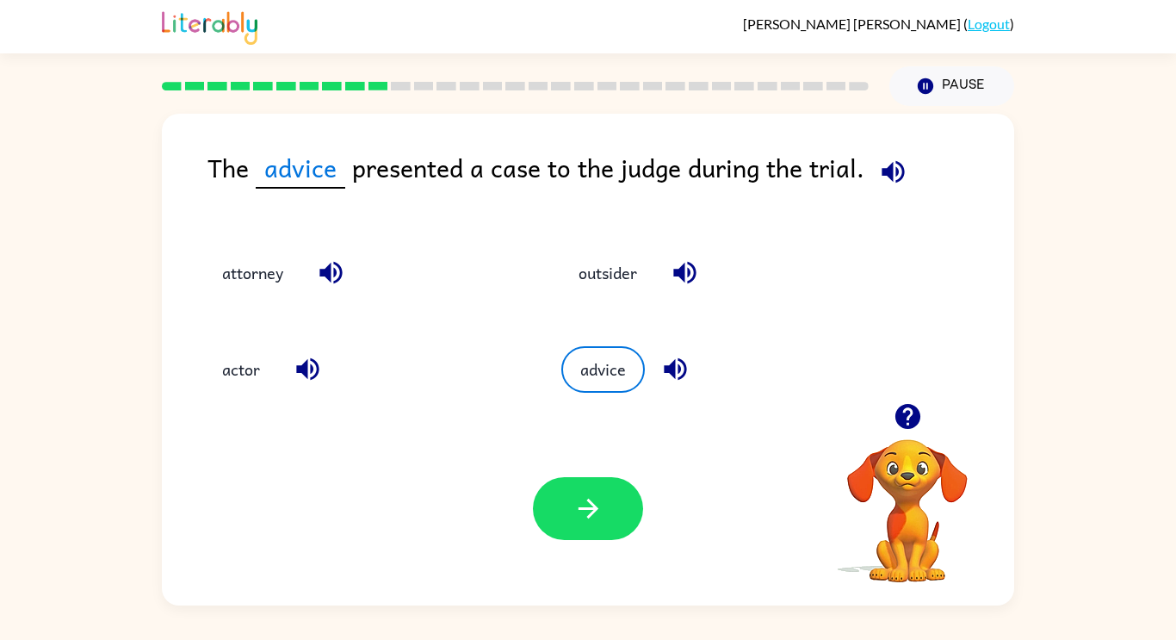
click at [607, 476] on div "Your browser must support playing .mp4 files to use Literably. Please try using…" at bounding box center [588, 509] width 852 height 194
click at [606, 481] on button "button" at bounding box center [588, 508] width 110 height 63
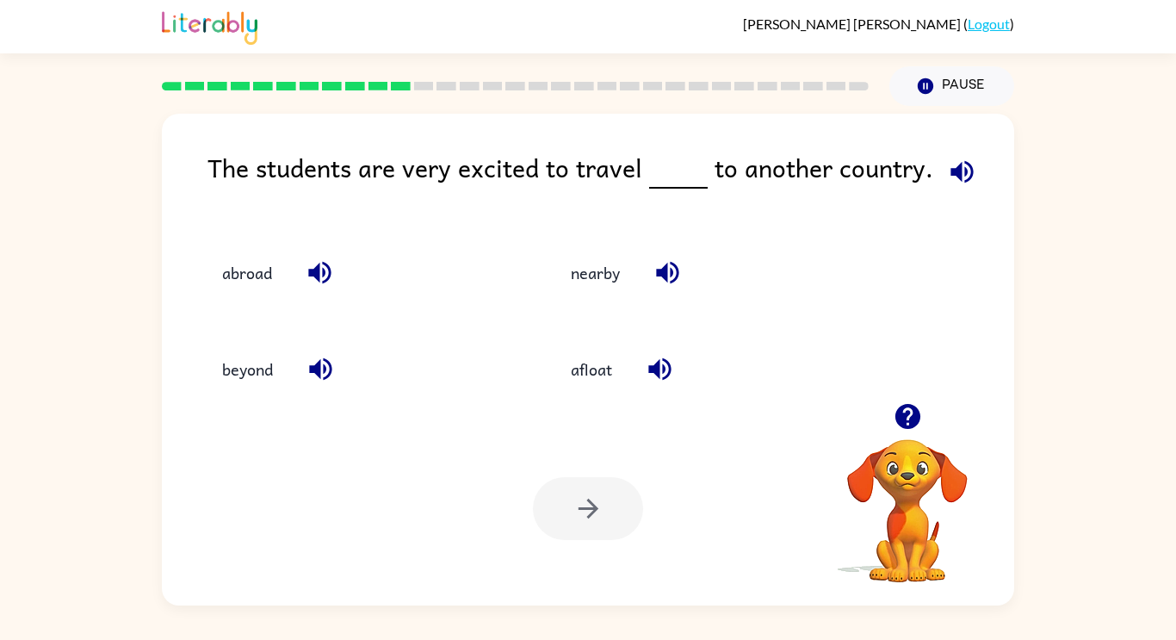
click at [946, 187] on button "button" at bounding box center [962, 172] width 44 height 44
click at [947, 182] on icon "button" at bounding box center [962, 172] width 30 height 30
click at [950, 176] on icon "button" at bounding box center [962, 172] width 30 height 30
click at [682, 274] on icon "button" at bounding box center [668, 272] width 30 height 30
click at [938, 188] on div "The students are very excited to travel to another country." at bounding box center [611, 181] width 807 height 66
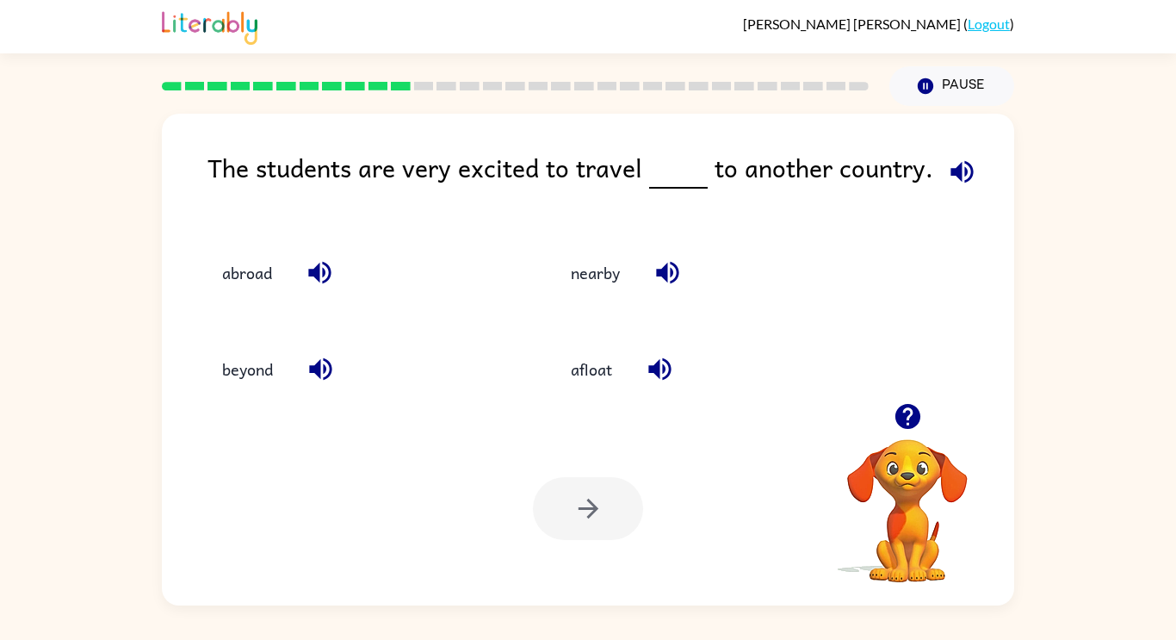
click at [947, 174] on icon "button" at bounding box center [962, 172] width 30 height 30
click at [239, 278] on button "abroad" at bounding box center [247, 272] width 84 height 46
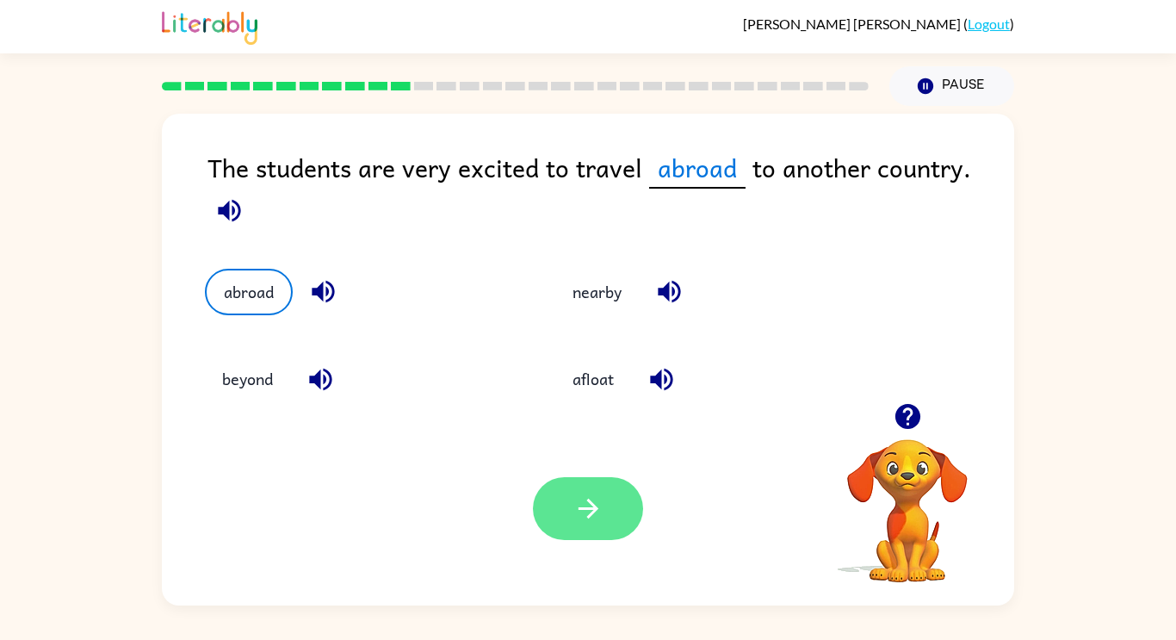
click at [580, 501] on icon "button" at bounding box center [588, 508] width 30 height 30
click at [581, 527] on div at bounding box center [588, 508] width 110 height 63
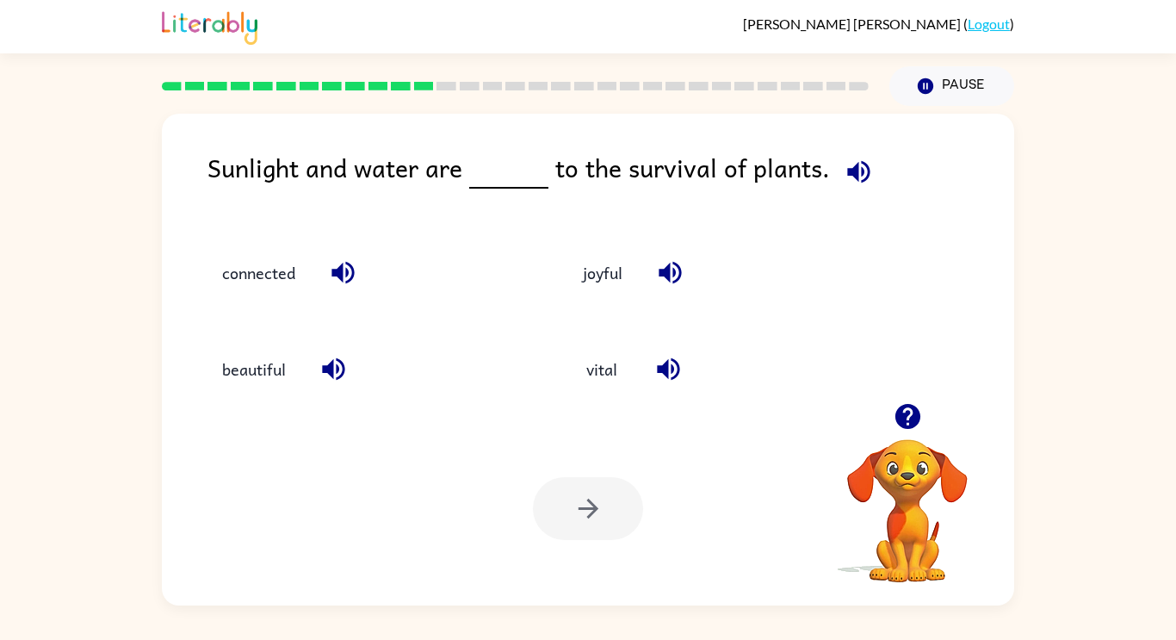
click at [847, 175] on icon "button" at bounding box center [858, 171] width 22 height 22
click at [670, 378] on icon "button" at bounding box center [669, 369] width 30 height 30
click at [266, 286] on button "connected" at bounding box center [259, 272] width 108 height 46
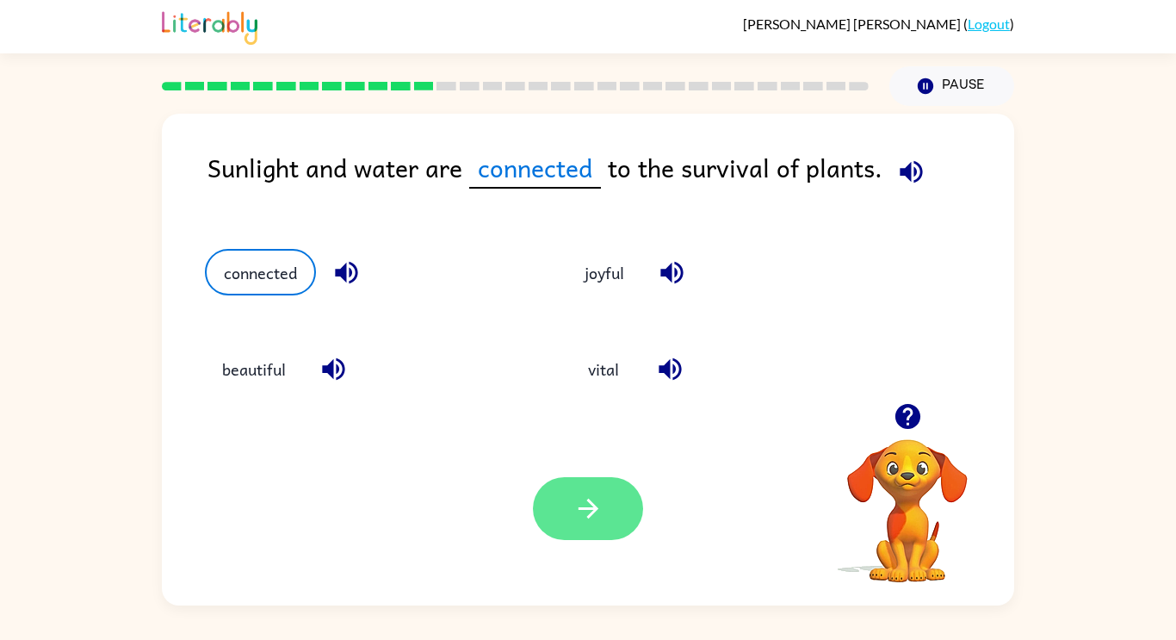
click at [600, 532] on button "button" at bounding box center [588, 508] width 110 height 63
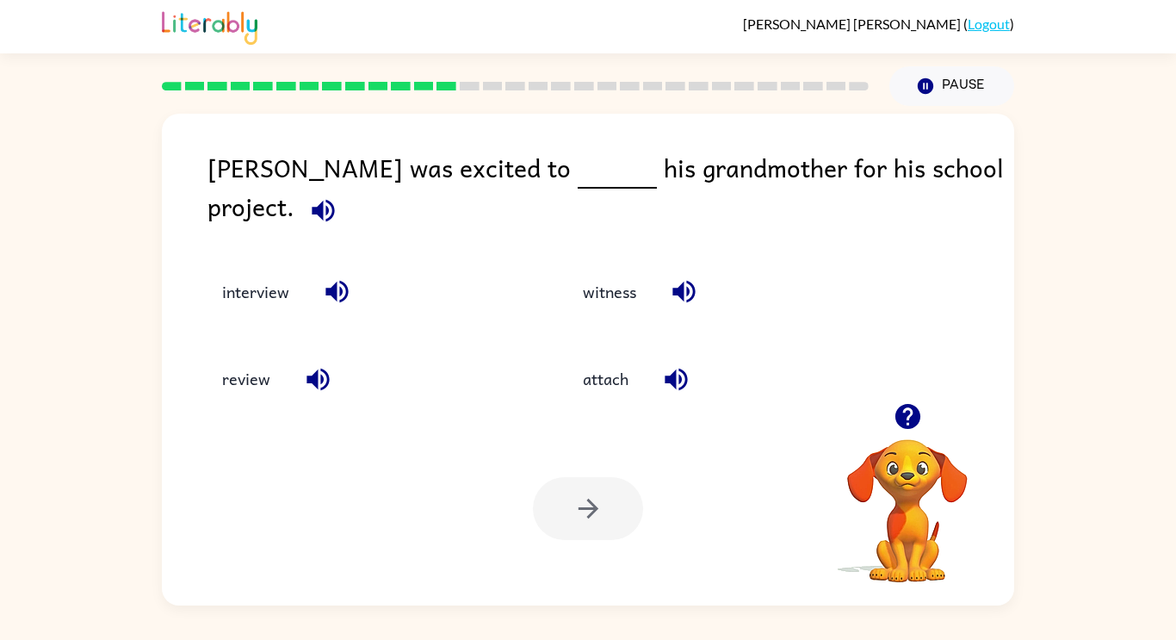
click at [978, 193] on div "Diego was excited to his grandmother for his school project." at bounding box center [611, 191] width 807 height 86
click at [338, 195] on icon "button" at bounding box center [323, 210] width 30 height 30
click at [256, 282] on button "interview" at bounding box center [256, 292] width 102 height 46
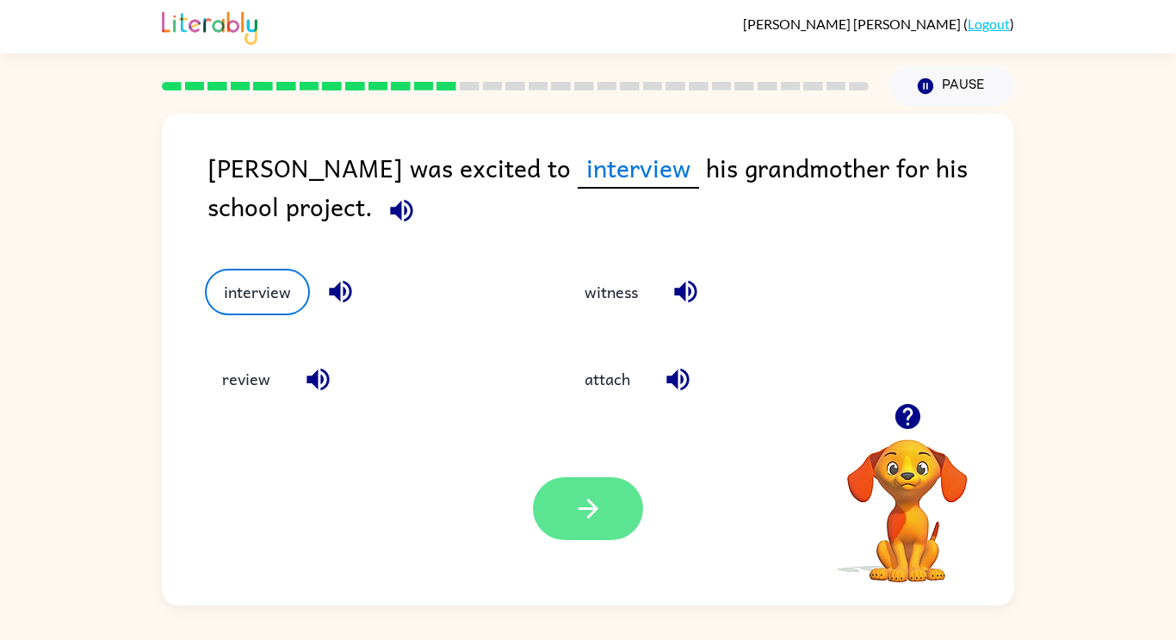
click at [595, 526] on button "button" at bounding box center [588, 508] width 110 height 63
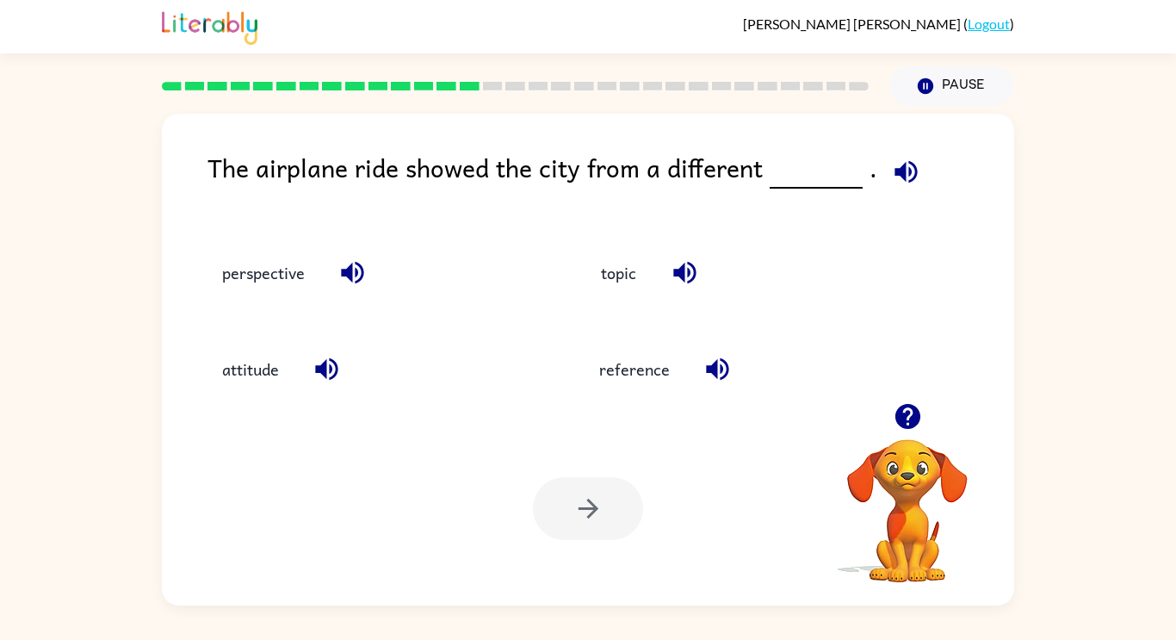
click at [895, 170] on icon "button" at bounding box center [906, 171] width 22 height 22
click at [270, 288] on button "perspective" at bounding box center [263, 272] width 117 height 46
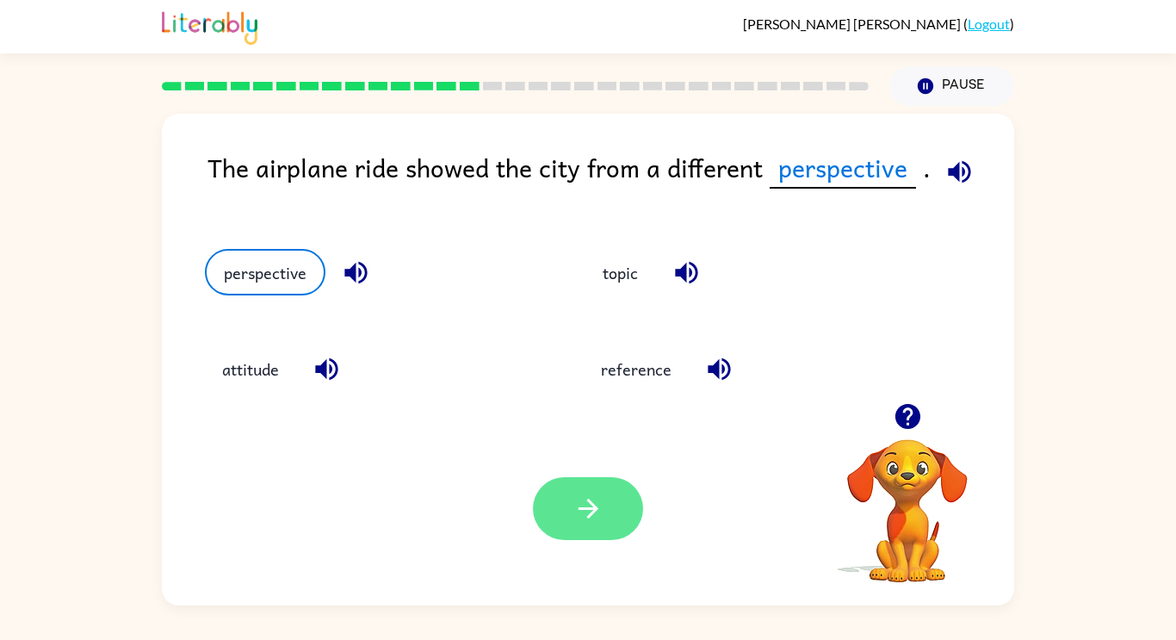
click at [628, 512] on button "button" at bounding box center [588, 508] width 110 height 63
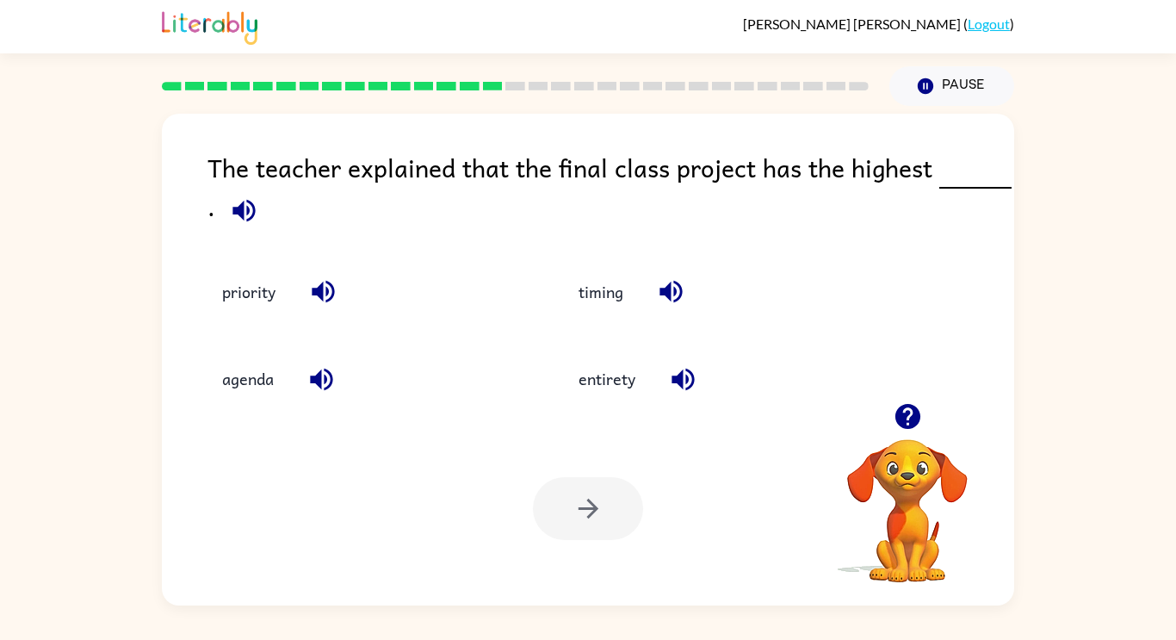
click at [249, 220] on icon "button" at bounding box center [243, 210] width 22 height 22
click at [635, 284] on button "timing" at bounding box center [600, 292] width 79 height 46
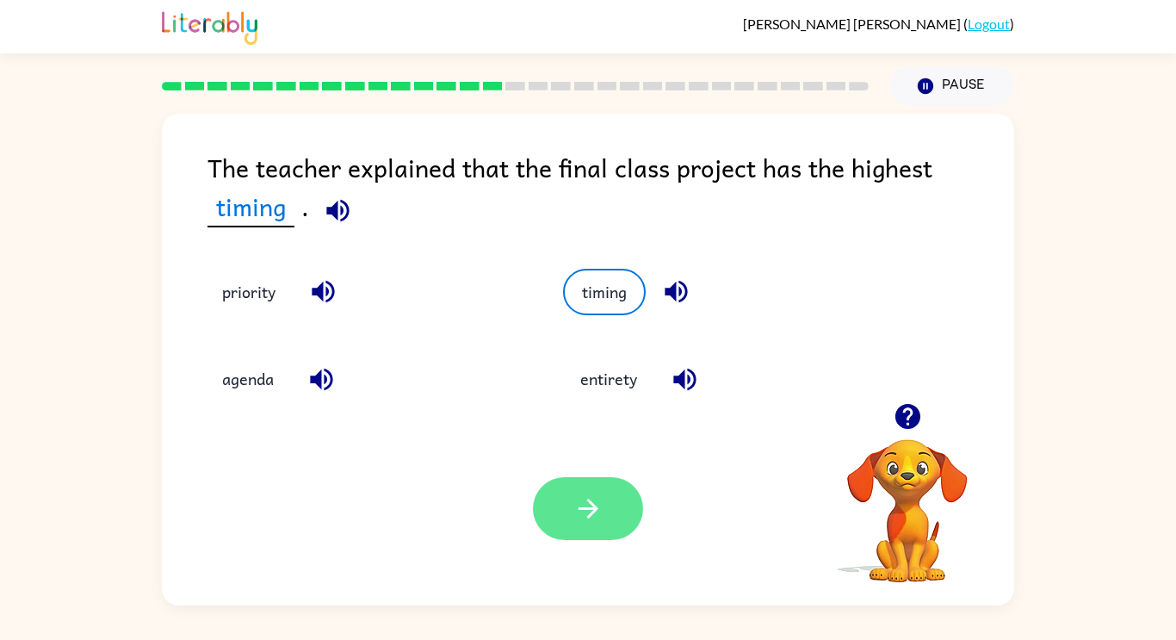
click at [626, 502] on button "button" at bounding box center [588, 508] width 110 height 63
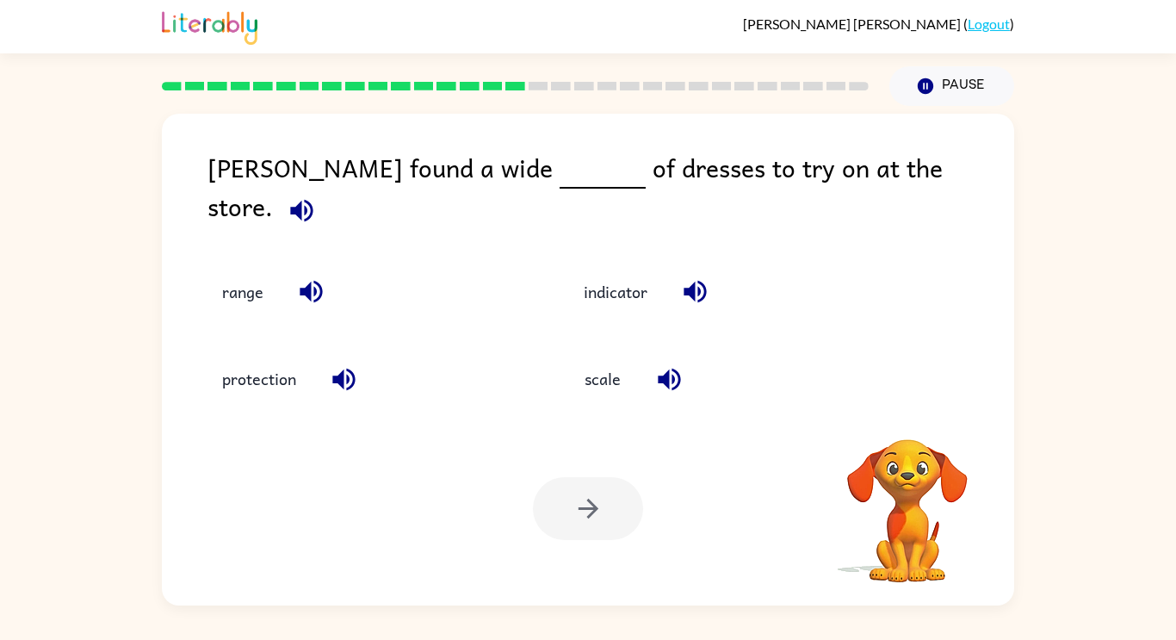
click at [624, 524] on div at bounding box center [588, 508] width 110 height 63
click at [313, 199] on icon "button" at bounding box center [301, 210] width 22 height 22
click at [258, 275] on button "range" at bounding box center [243, 292] width 76 height 46
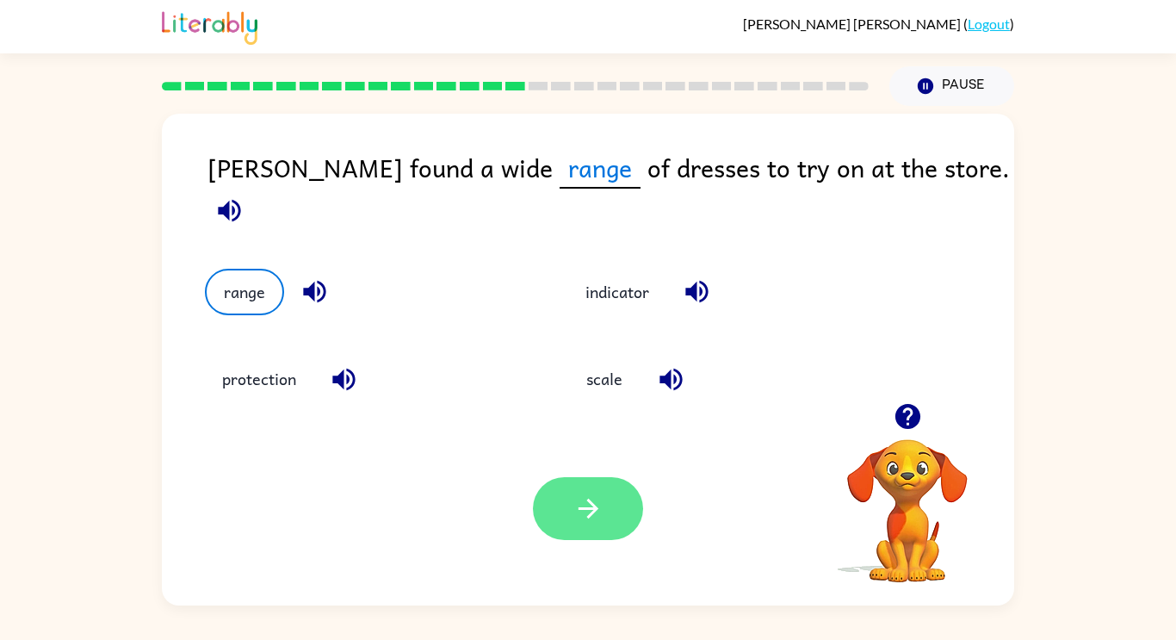
click at [595, 510] on icon "button" at bounding box center [588, 509] width 20 height 20
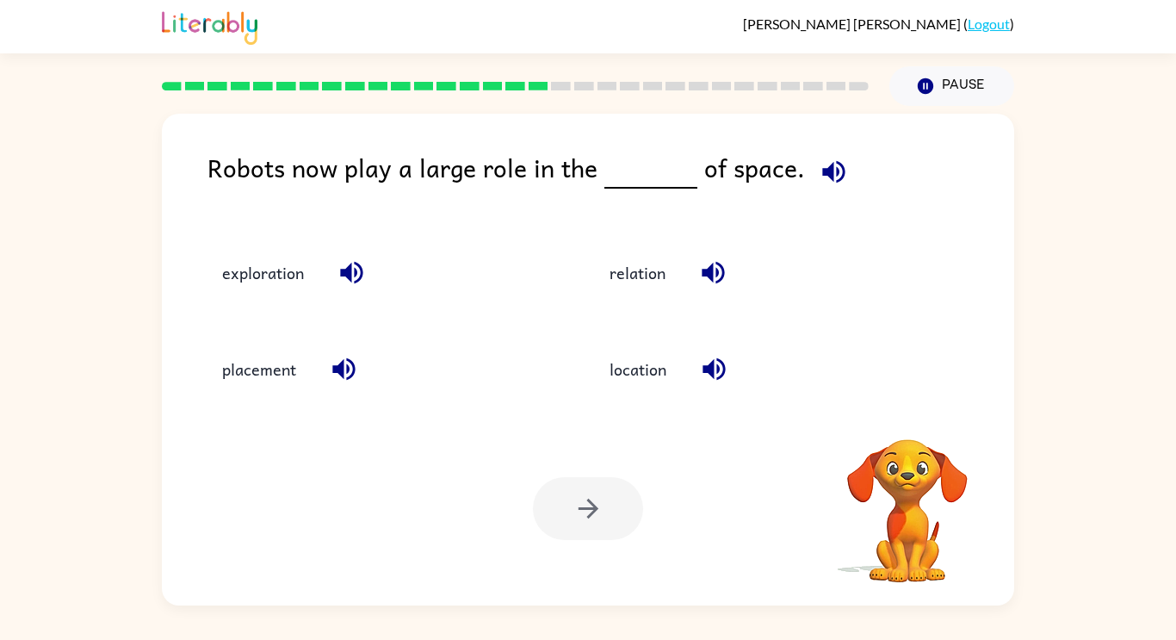
click at [812, 188] on button "button" at bounding box center [834, 172] width 44 height 44
click at [786, 184] on div "Robots now play a large role in the of space." at bounding box center [611, 181] width 807 height 66
click at [826, 165] on icon "button" at bounding box center [834, 172] width 30 height 30
click at [712, 370] on icon "button" at bounding box center [714, 369] width 22 height 22
click at [342, 380] on icon "button" at bounding box center [344, 369] width 30 height 30
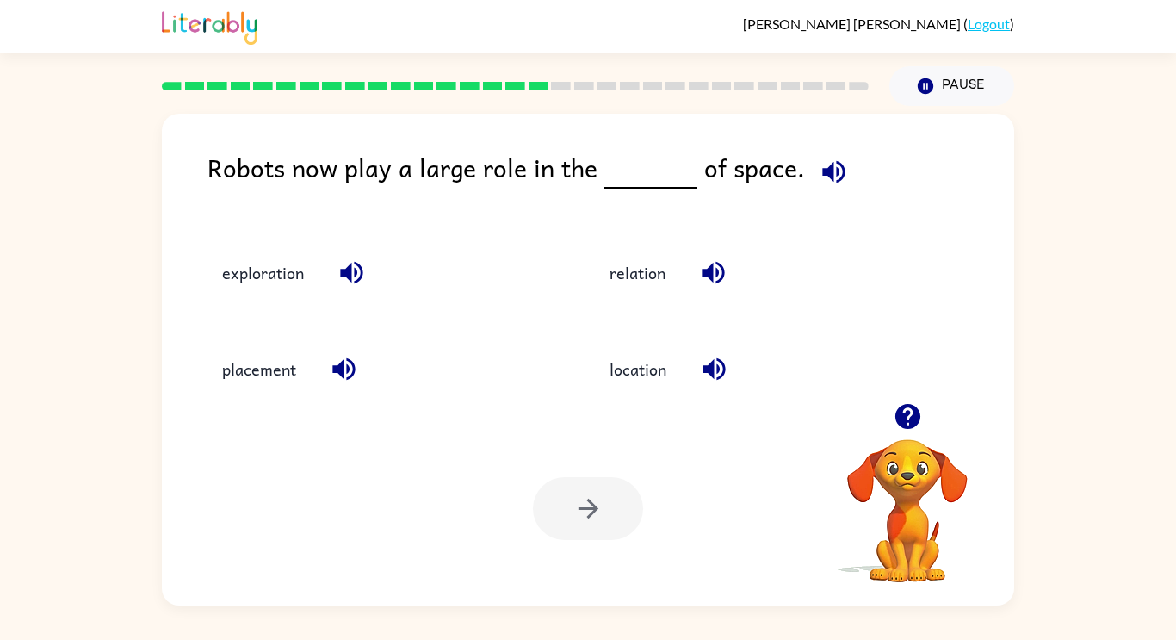
click at [337, 282] on icon "button" at bounding box center [352, 272] width 30 height 30
click at [819, 171] on icon "button" at bounding box center [834, 172] width 30 height 30
click at [653, 284] on button "relation" at bounding box center [637, 272] width 90 height 46
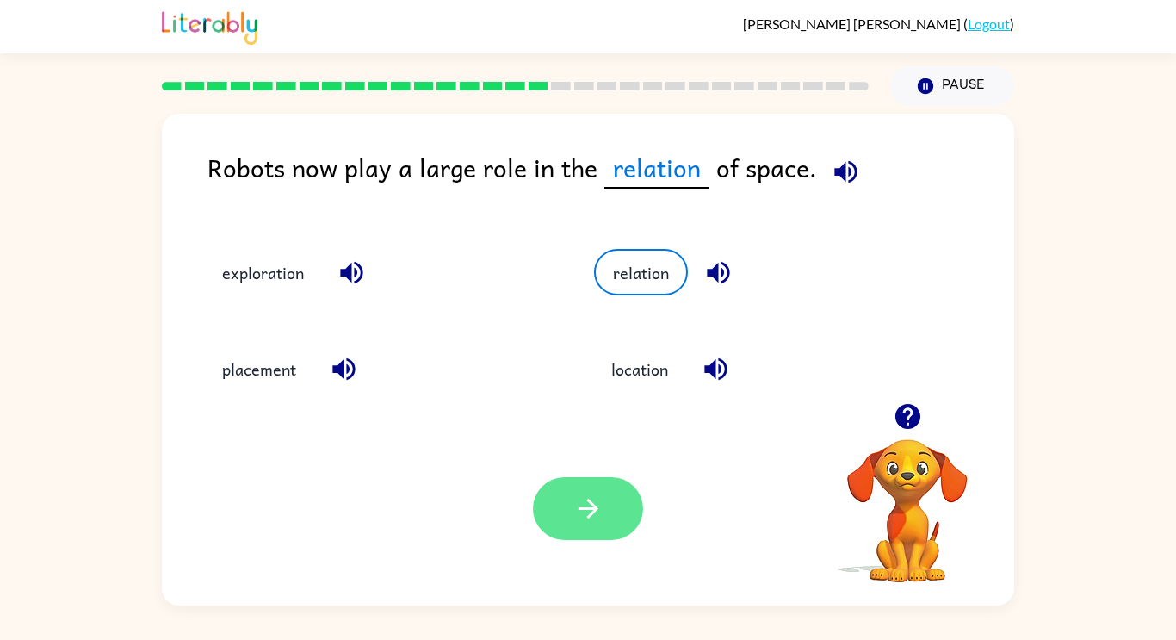
click at [576, 503] on icon "button" at bounding box center [588, 508] width 30 height 30
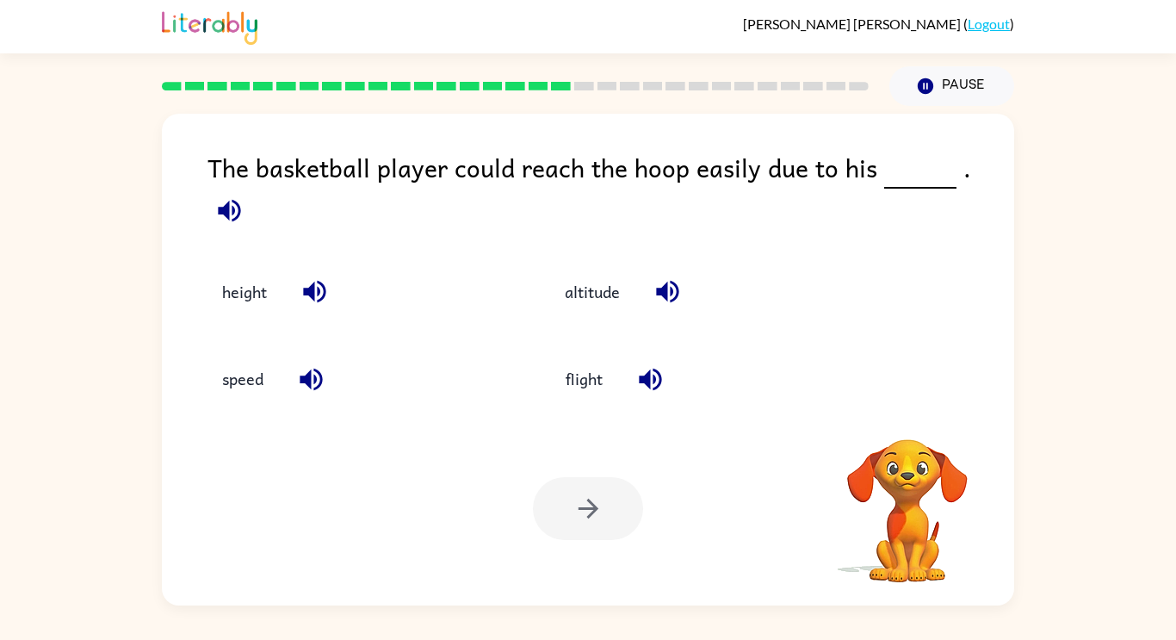
click at [245, 195] on icon "button" at bounding box center [229, 210] width 30 height 30
click at [252, 291] on button "height" at bounding box center [244, 292] width 79 height 46
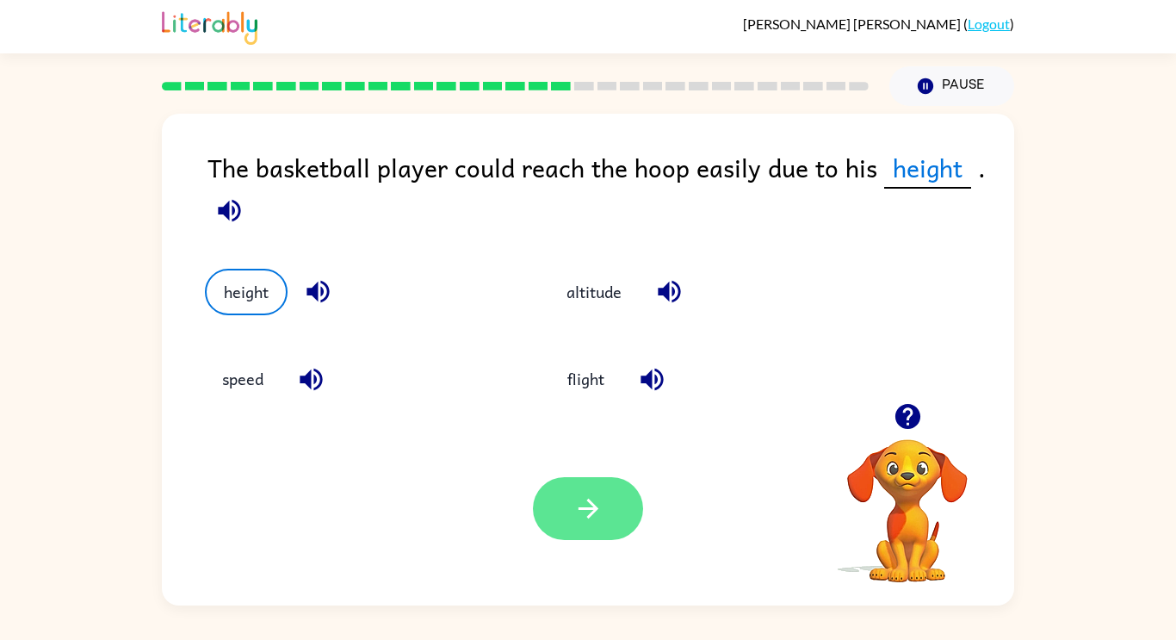
click at [587, 518] on icon "button" at bounding box center [588, 509] width 20 height 20
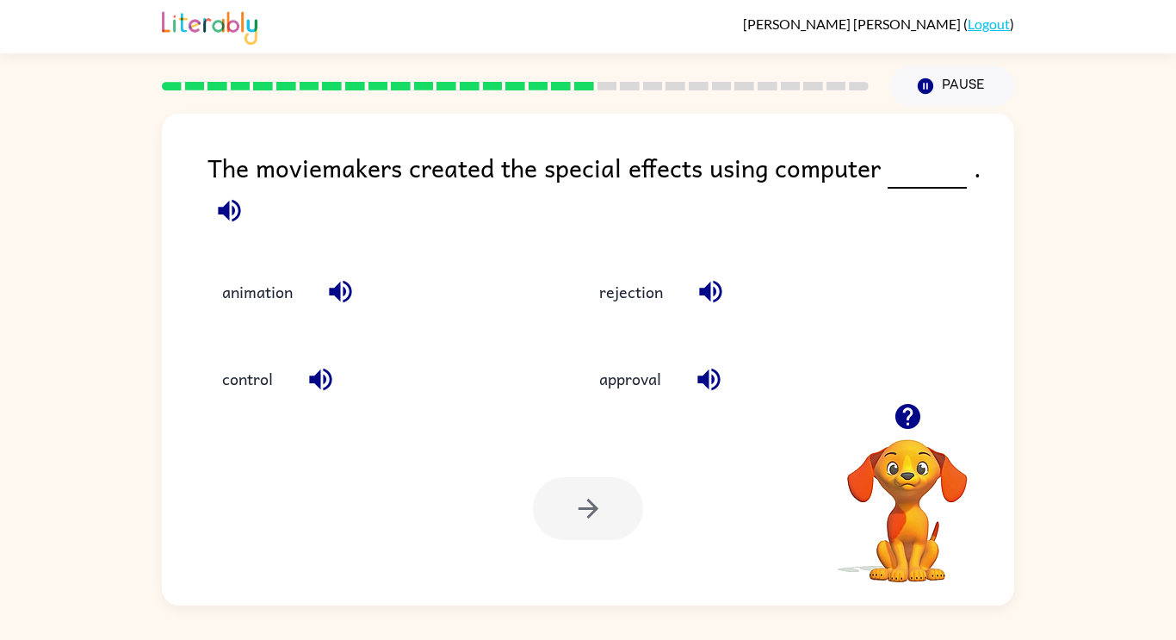
click at [226, 231] on button "button" at bounding box center [230, 211] width 44 height 44
click at [269, 299] on button "animation" at bounding box center [257, 292] width 105 height 46
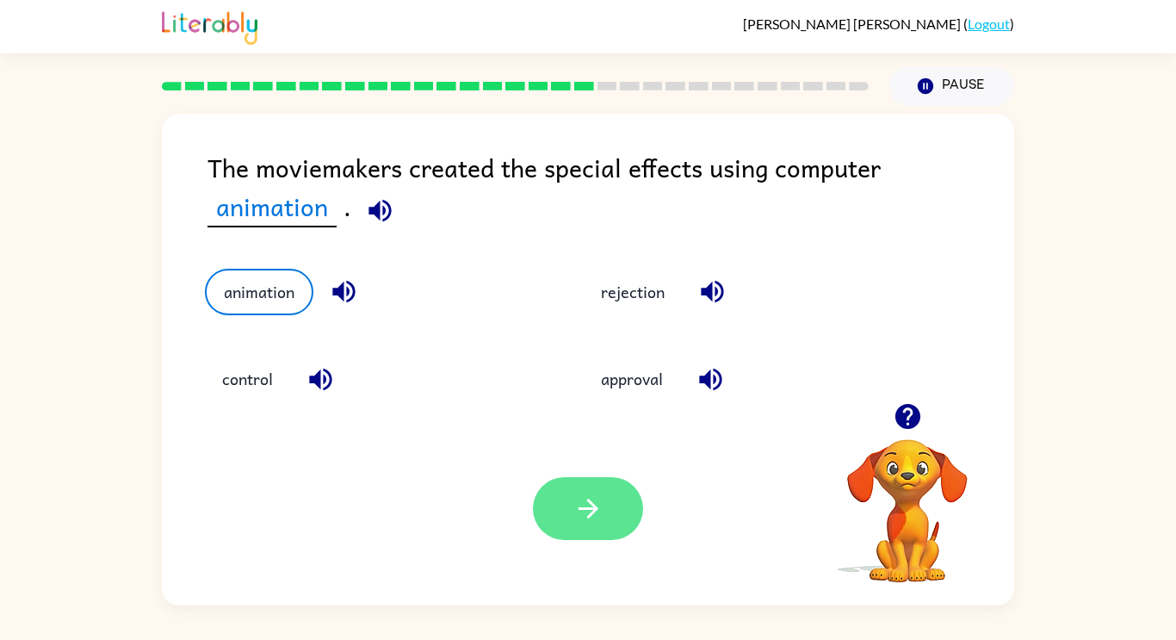
click at [600, 508] on icon "button" at bounding box center [588, 508] width 30 height 30
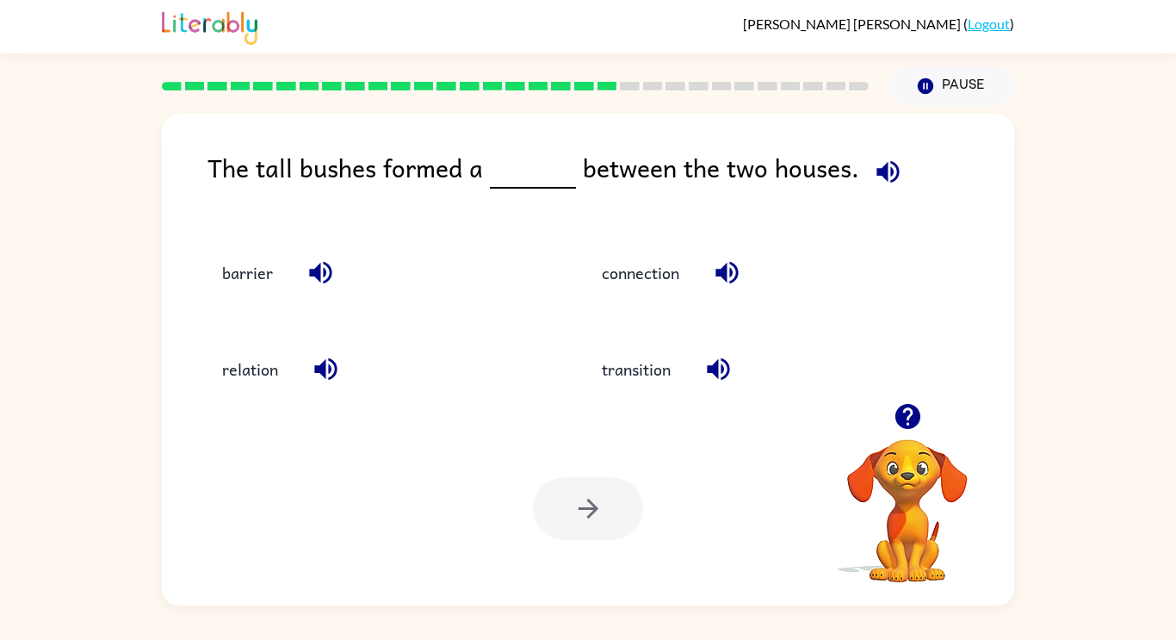
click at [885, 166] on icon "button" at bounding box center [888, 172] width 30 height 30
click at [271, 307] on div "barrier" at bounding box center [362, 264] width 380 height 96
click at [250, 286] on button "barrier" at bounding box center [247, 272] width 85 height 46
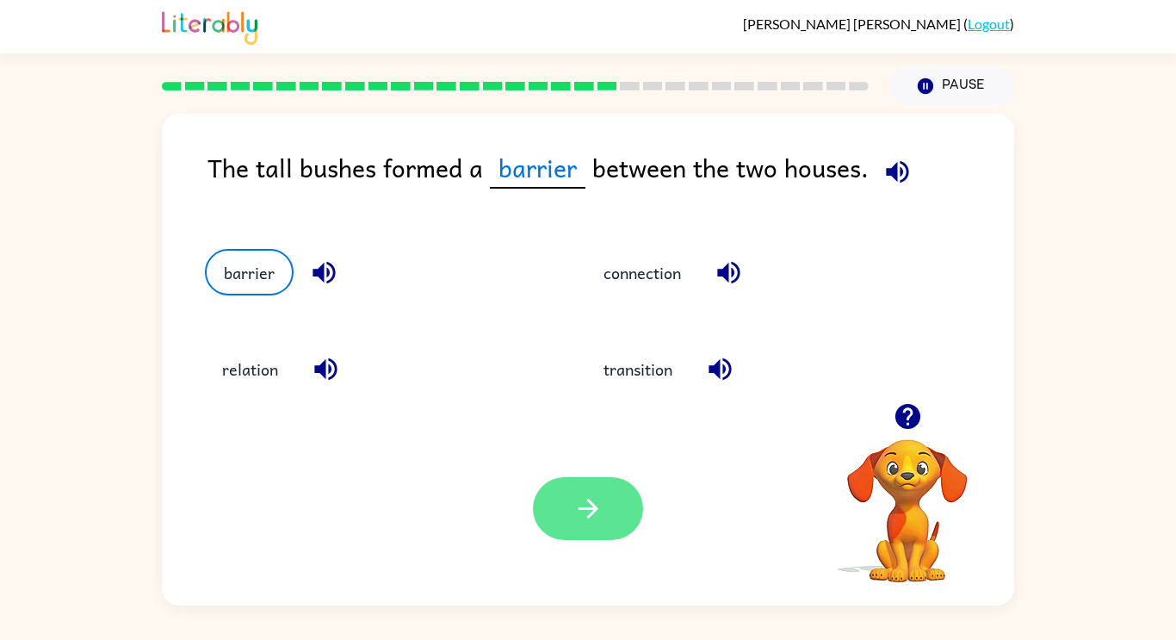
click at [601, 524] on icon "button" at bounding box center [588, 508] width 30 height 30
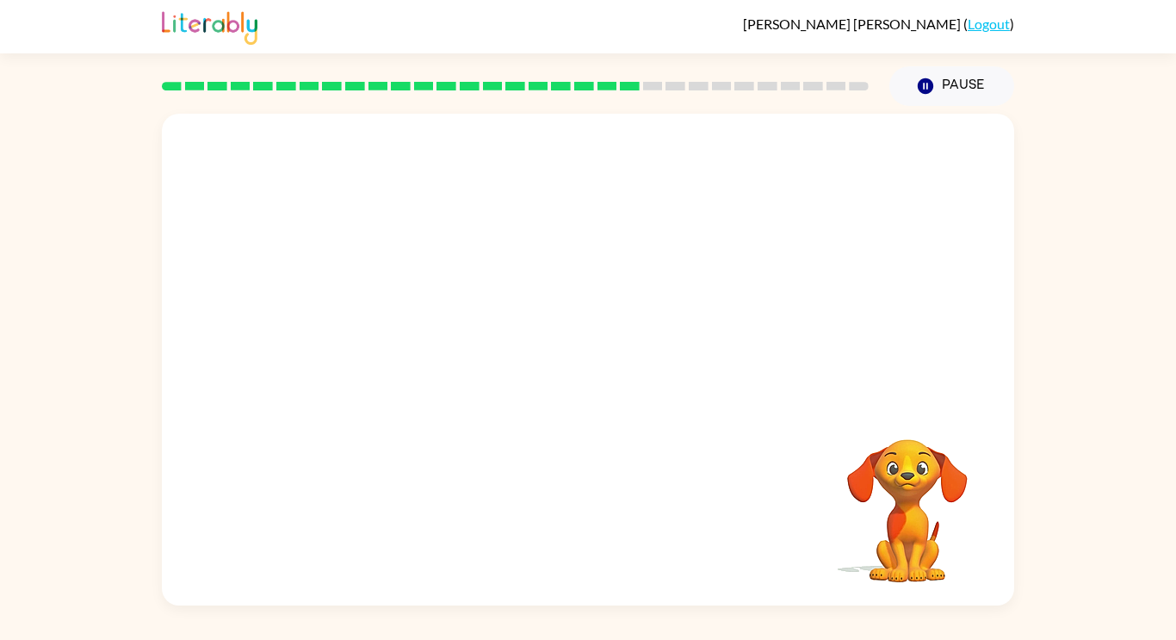
click at [443, 345] on video "Your browser must support playing .mp4 files to use Literably. Please try using…" at bounding box center [588, 258] width 852 height 289
click at [441, 347] on video "Your browser must support playing .mp4 files to use Literably. Please try using…" at bounding box center [588, 258] width 852 height 289
click at [431, 345] on video "Your browser must support playing .mp4 files to use Literably. Please try using…" at bounding box center [588, 258] width 852 height 289
click at [448, 341] on video "Your browser must support playing .mp4 files to use Literably. Please try using…" at bounding box center [588, 258] width 852 height 289
click at [582, 358] on icon "button" at bounding box center [588, 368] width 30 height 30
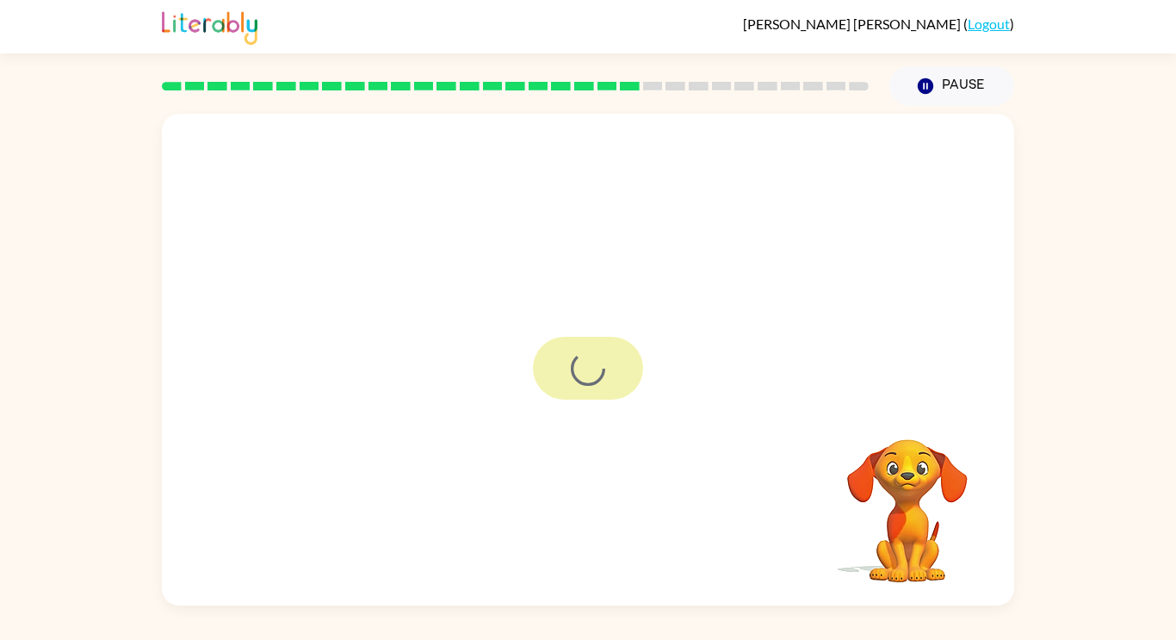
click at [585, 361] on div at bounding box center [588, 368] width 110 height 63
click at [589, 367] on div at bounding box center [588, 368] width 110 height 63
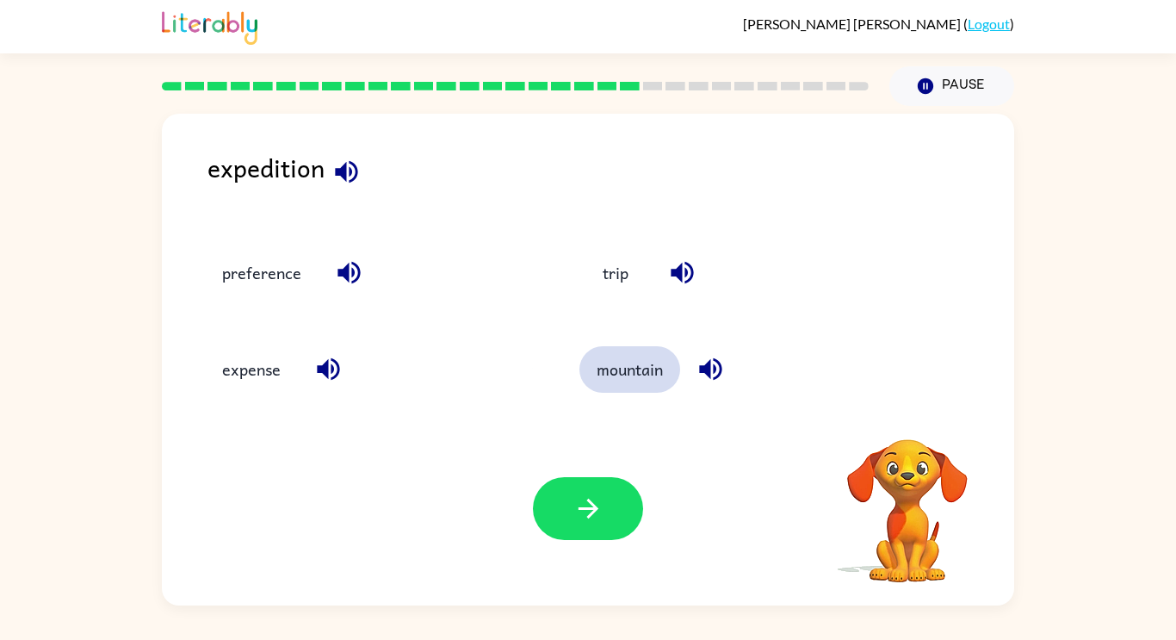
click at [598, 367] on button "mountain" at bounding box center [630, 369] width 101 height 46
click at [336, 154] on button "button" at bounding box center [347, 172] width 44 height 44
click at [356, 184] on icon "button" at bounding box center [347, 172] width 30 height 30
click at [356, 284] on icon "button" at bounding box center [349, 272] width 30 height 30
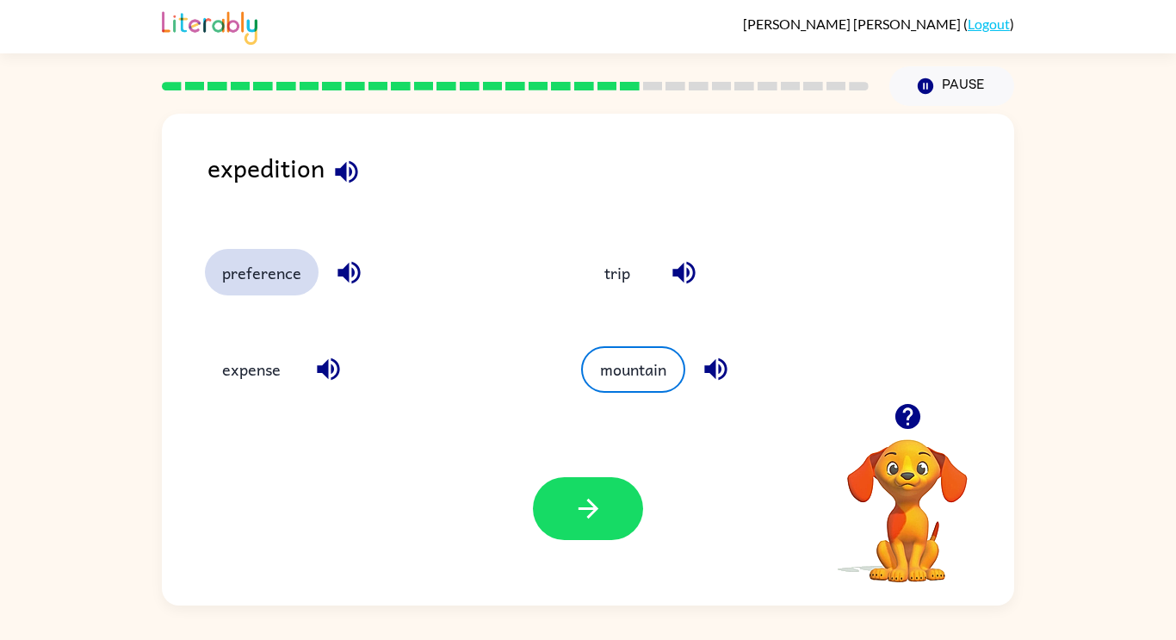
click at [249, 285] on button "preference" at bounding box center [262, 272] width 114 height 46
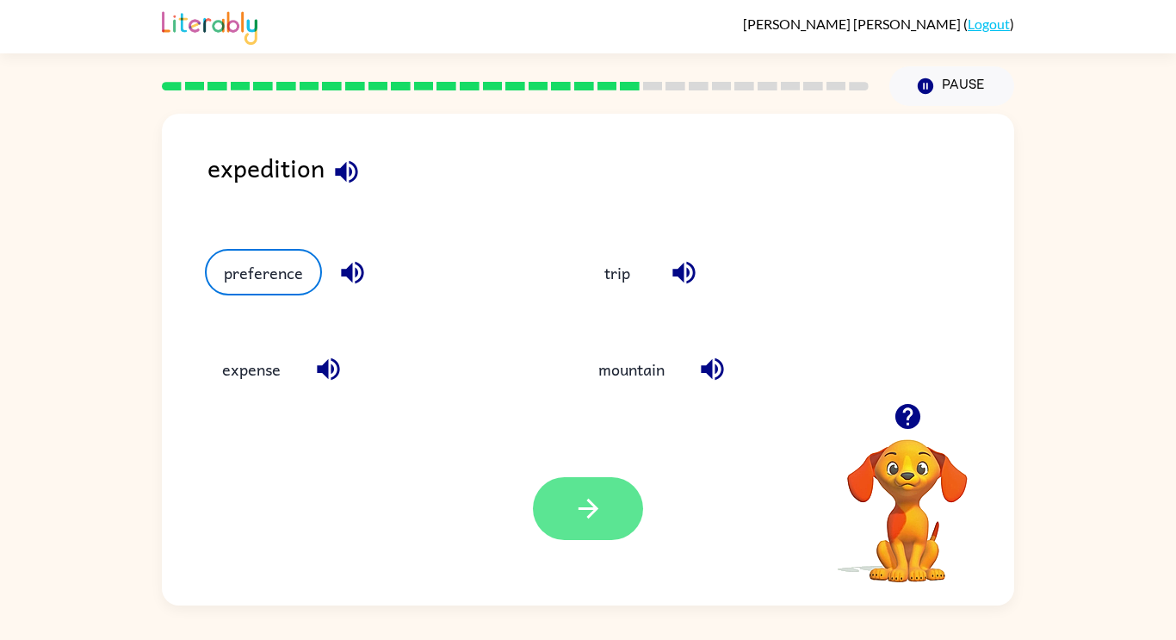
click at [569, 507] on button "button" at bounding box center [588, 508] width 110 height 63
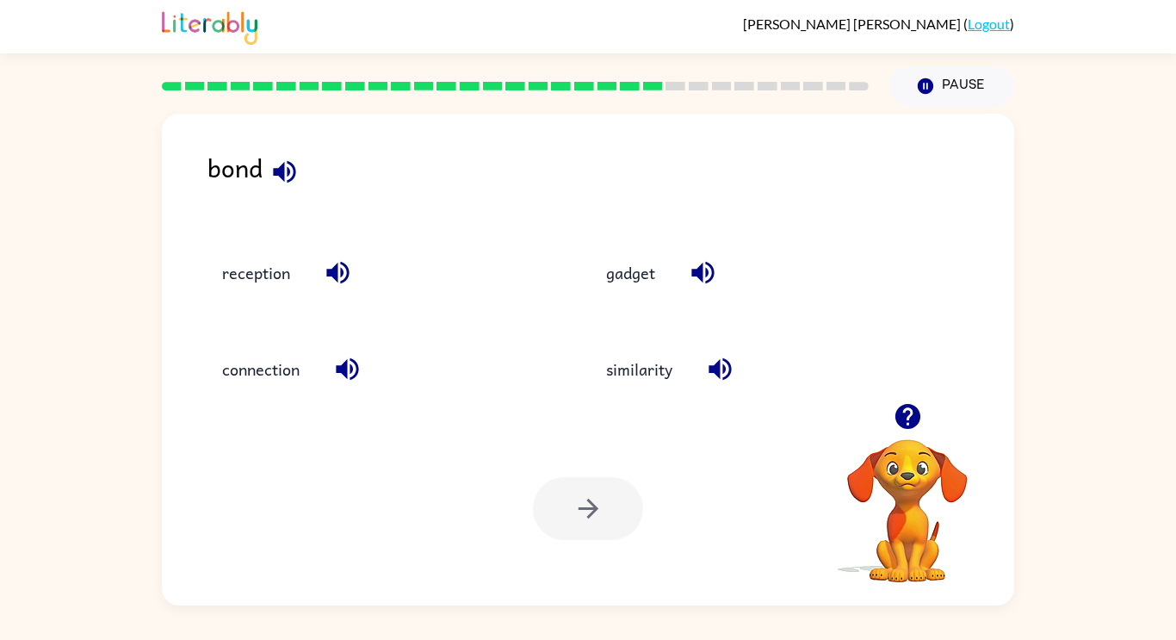
click at [288, 184] on icon "button" at bounding box center [285, 172] width 30 height 30
click at [268, 390] on button "connection" at bounding box center [261, 369] width 112 height 46
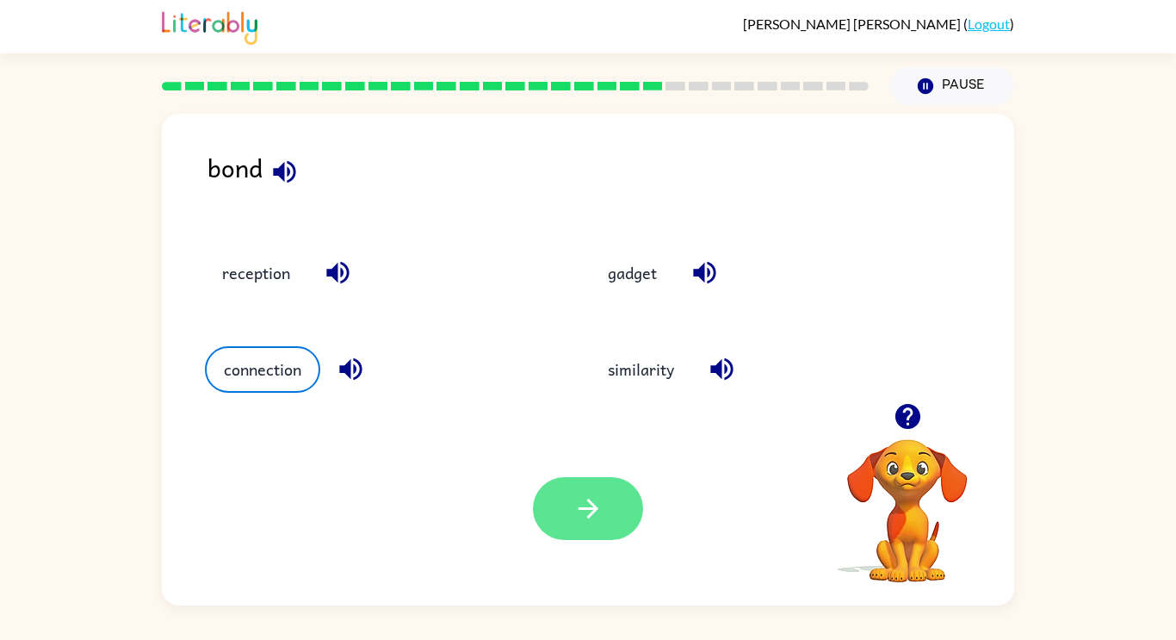
click at [621, 522] on button "button" at bounding box center [588, 508] width 110 height 63
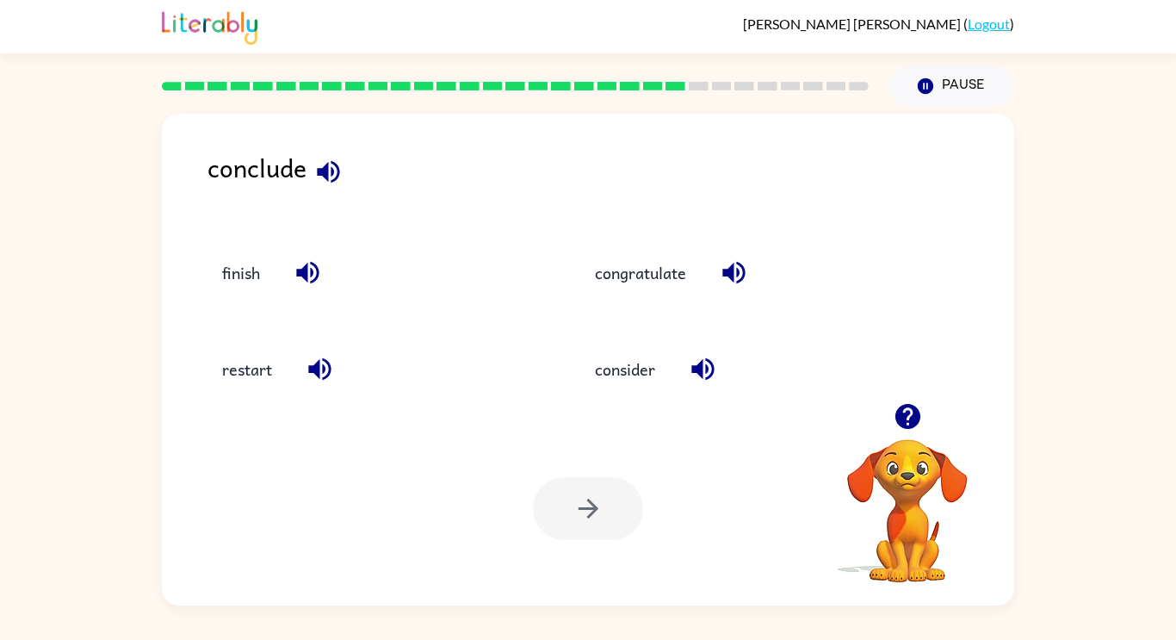
click at [339, 185] on icon "button" at bounding box center [328, 172] width 30 height 30
click at [704, 381] on icon "button" at bounding box center [703, 369] width 30 height 30
click at [640, 273] on button "congratulate" at bounding box center [641, 272] width 126 height 46
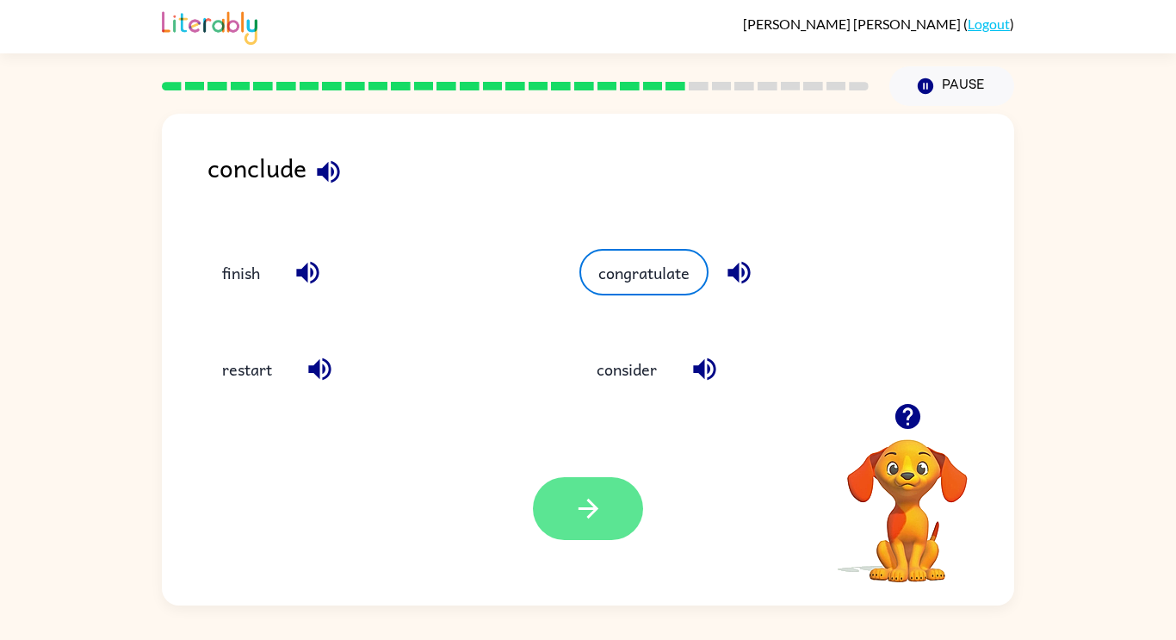
click at [592, 526] on button "button" at bounding box center [588, 508] width 110 height 63
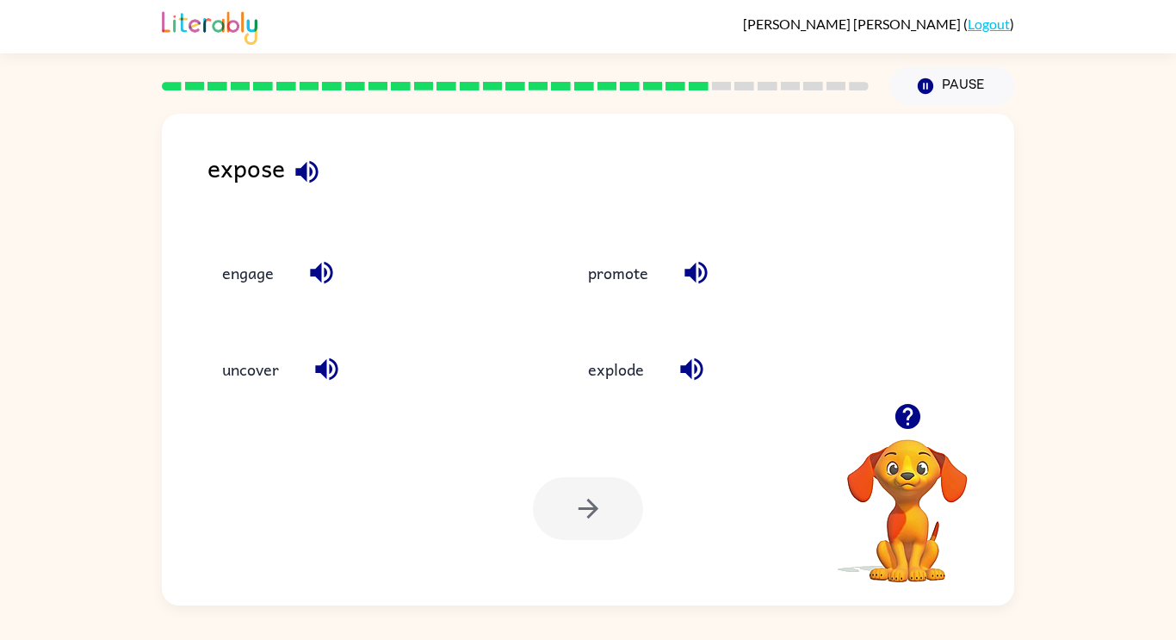
click at [314, 274] on icon "button" at bounding box center [321, 273] width 22 height 22
click at [265, 365] on button "uncover" at bounding box center [250, 369] width 91 height 46
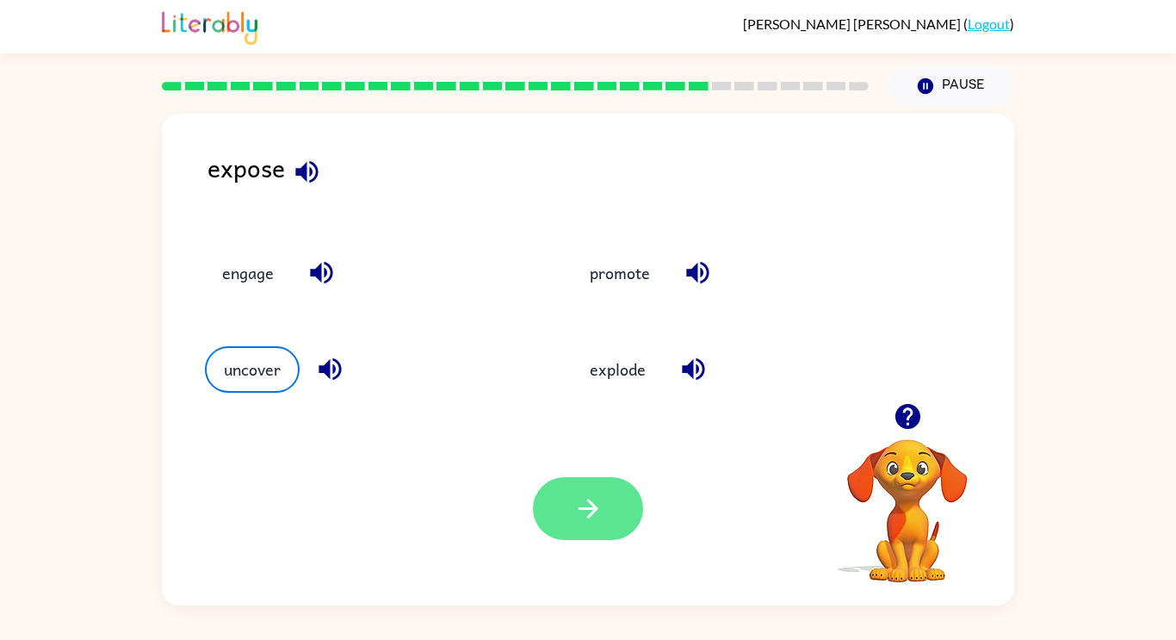
click at [623, 496] on button "button" at bounding box center [588, 508] width 110 height 63
click at [634, 508] on div at bounding box center [588, 508] width 110 height 63
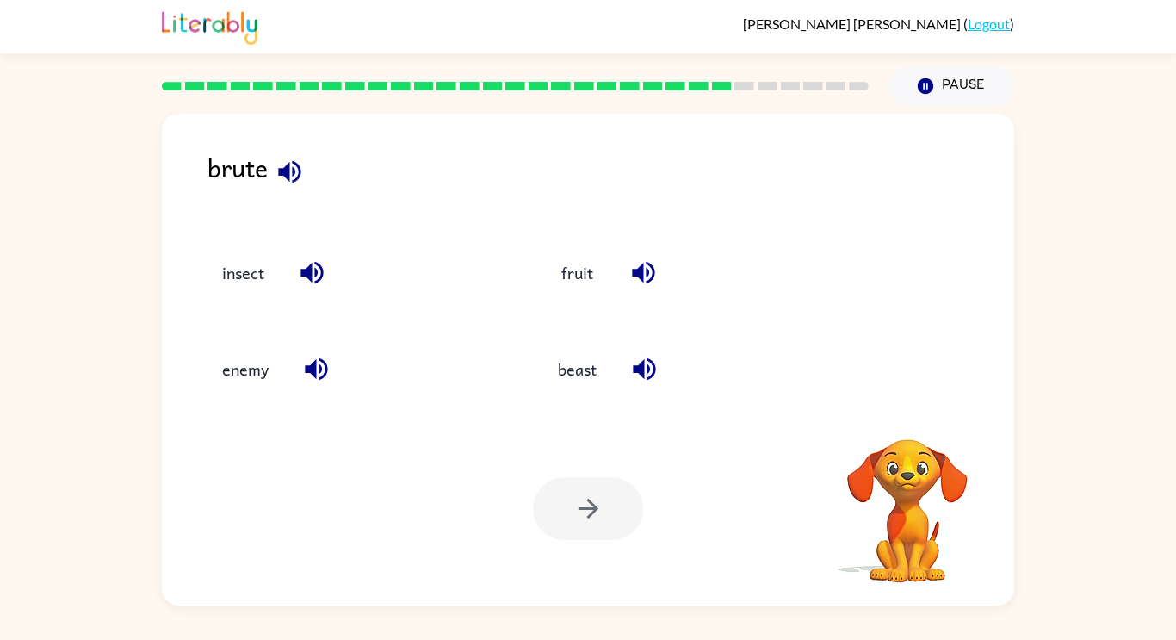
click at [663, 312] on div "fruit" at bounding box center [676, 264] width 336 height 96
click at [296, 180] on icon "button" at bounding box center [289, 171] width 22 height 22
click at [320, 382] on icon "button" at bounding box center [316, 369] width 30 height 30
click at [251, 384] on button "enemy" at bounding box center [245, 369] width 81 height 46
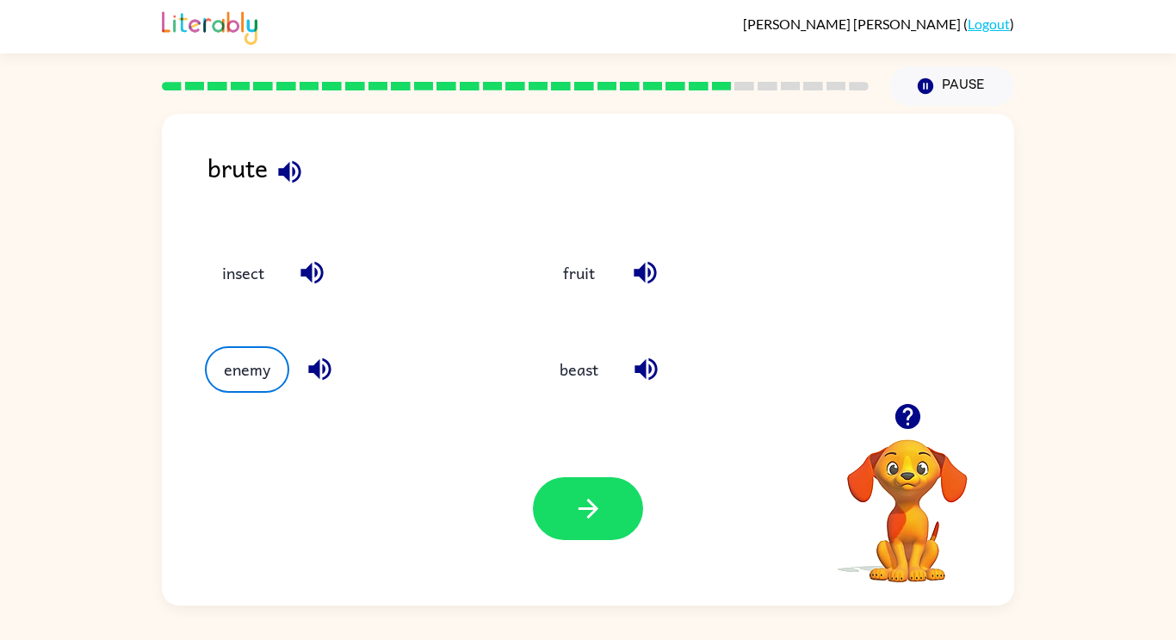
click at [226, 307] on div "insect" at bounding box center [341, 264] width 338 height 96
click at [567, 499] on button "button" at bounding box center [588, 508] width 110 height 63
click at [561, 518] on div at bounding box center [588, 508] width 110 height 63
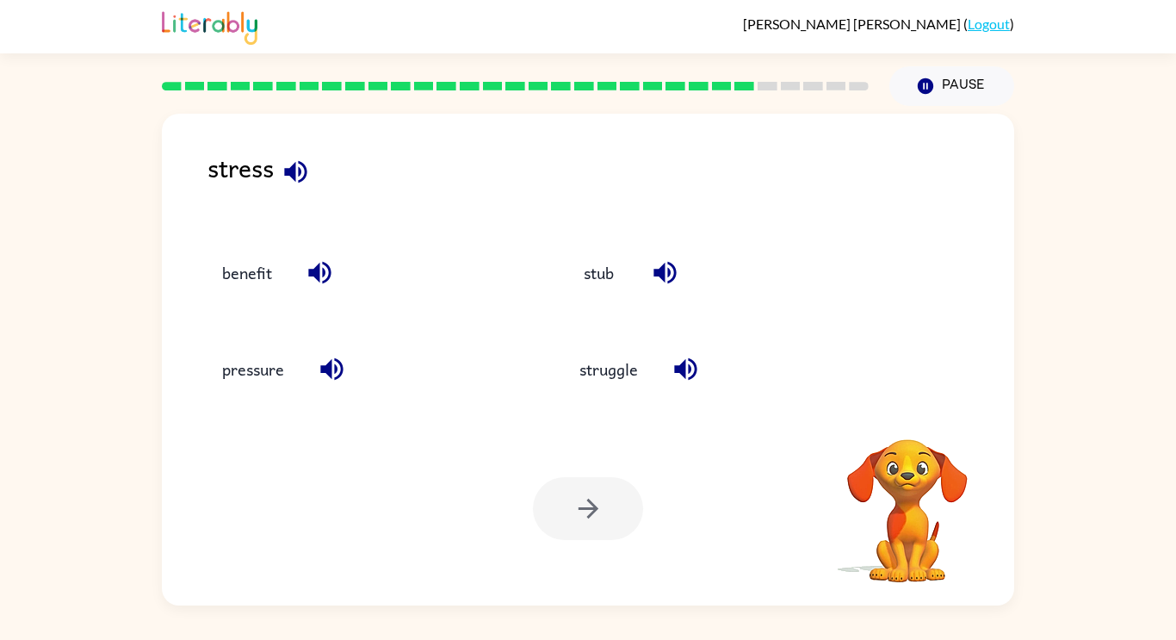
click at [556, 509] on div at bounding box center [588, 508] width 110 height 63
click at [253, 383] on button "pressure" at bounding box center [253, 369] width 96 height 46
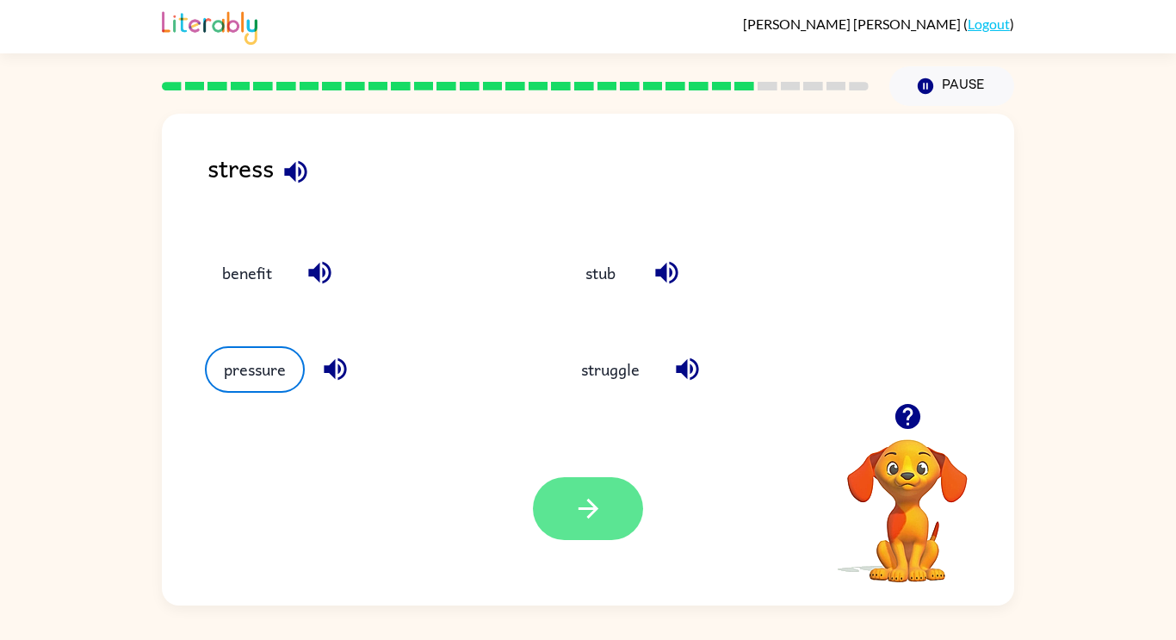
click at [583, 514] on icon "button" at bounding box center [588, 508] width 30 height 30
click at [585, 517] on div at bounding box center [588, 508] width 110 height 63
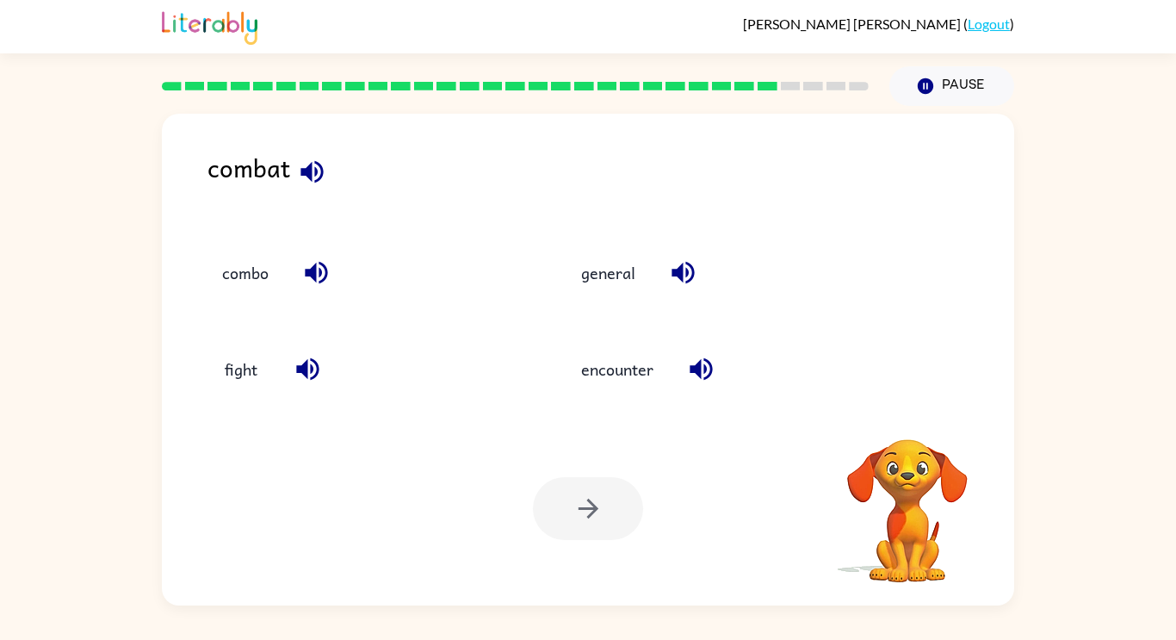
click at [581, 511] on div at bounding box center [588, 508] width 110 height 63
click at [237, 377] on button "fight" at bounding box center [241, 369] width 72 height 46
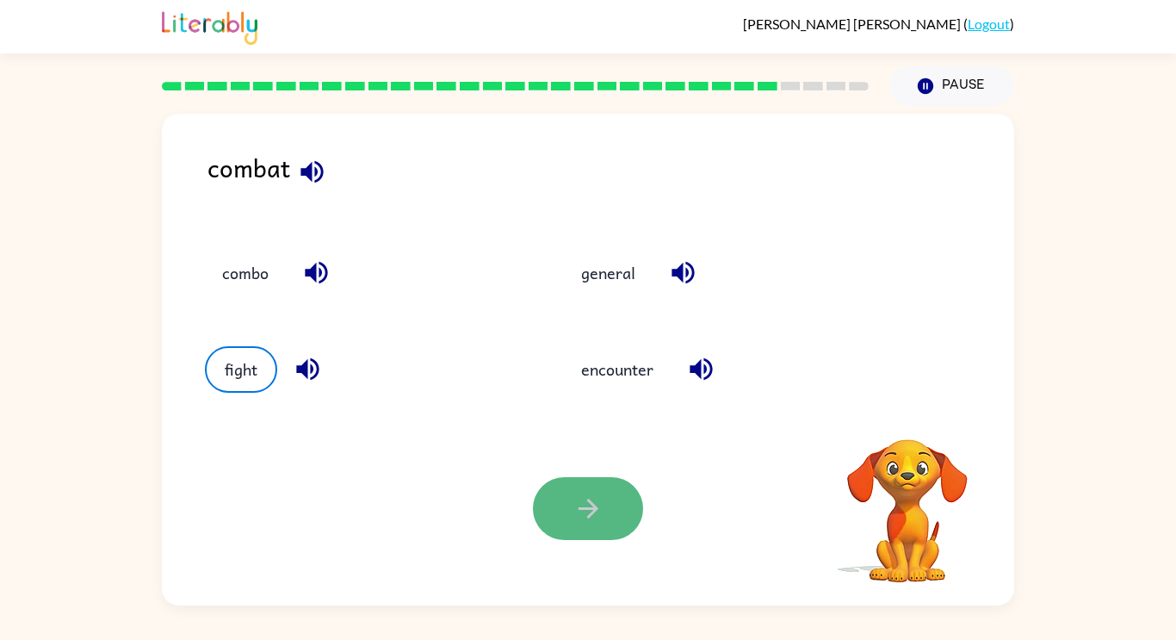
click at [588, 507] on icon "button" at bounding box center [588, 508] width 30 height 30
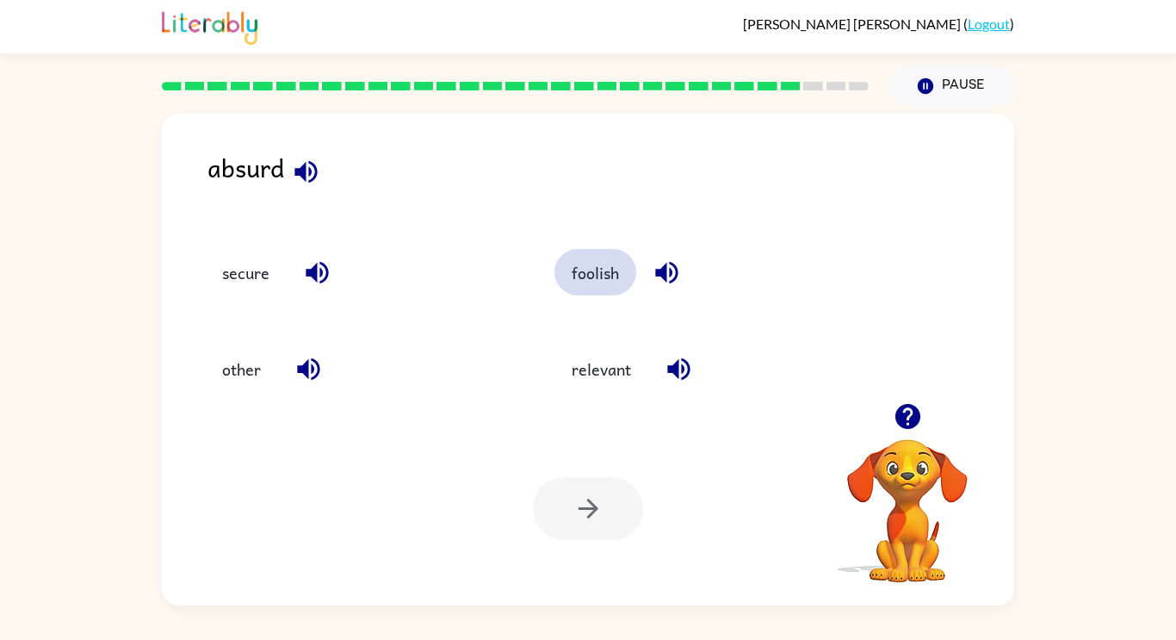
click at [592, 288] on button "foolish" at bounding box center [596, 272] width 82 height 46
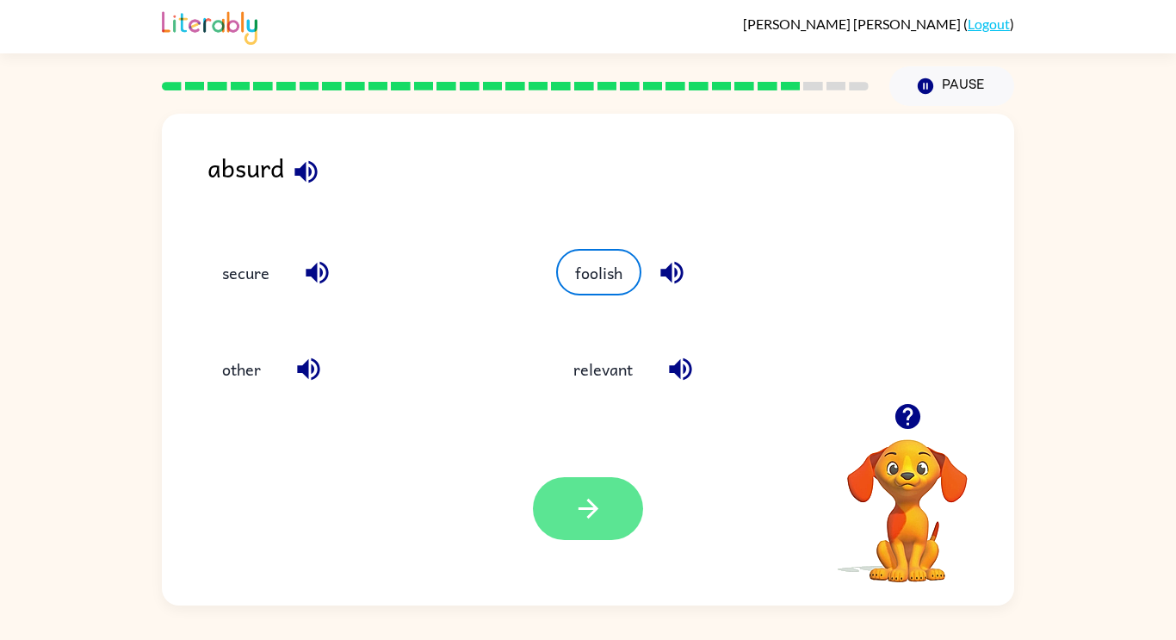
click at [604, 527] on button "button" at bounding box center [588, 508] width 110 height 63
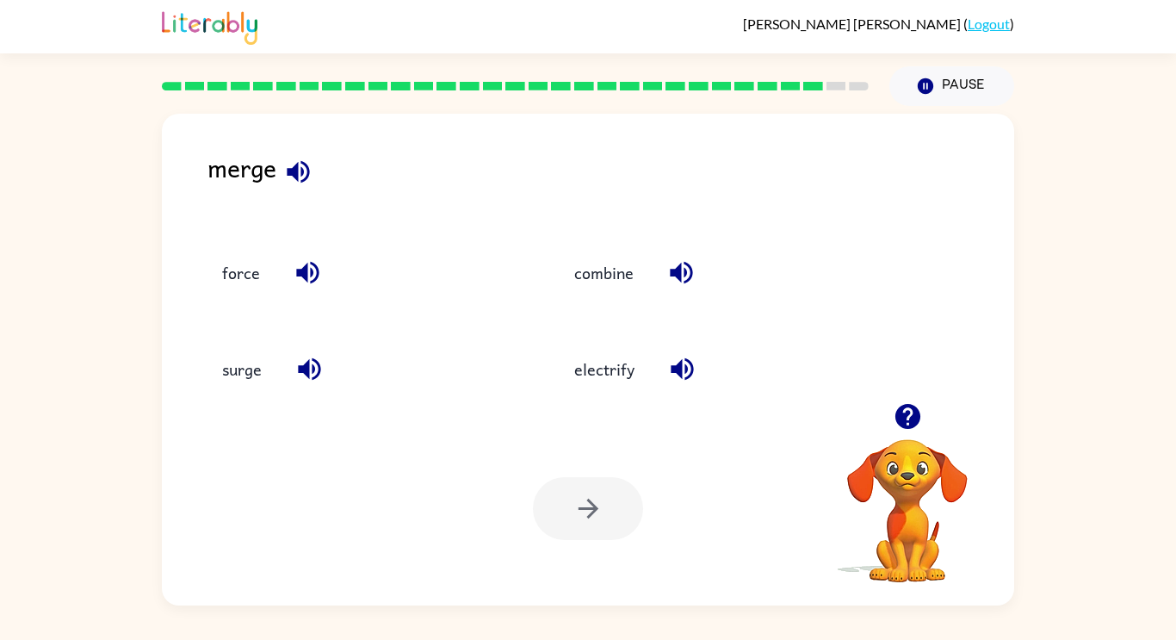
click at [289, 177] on icon "button" at bounding box center [298, 172] width 30 height 30
click at [624, 278] on button "combine" at bounding box center [604, 272] width 94 height 46
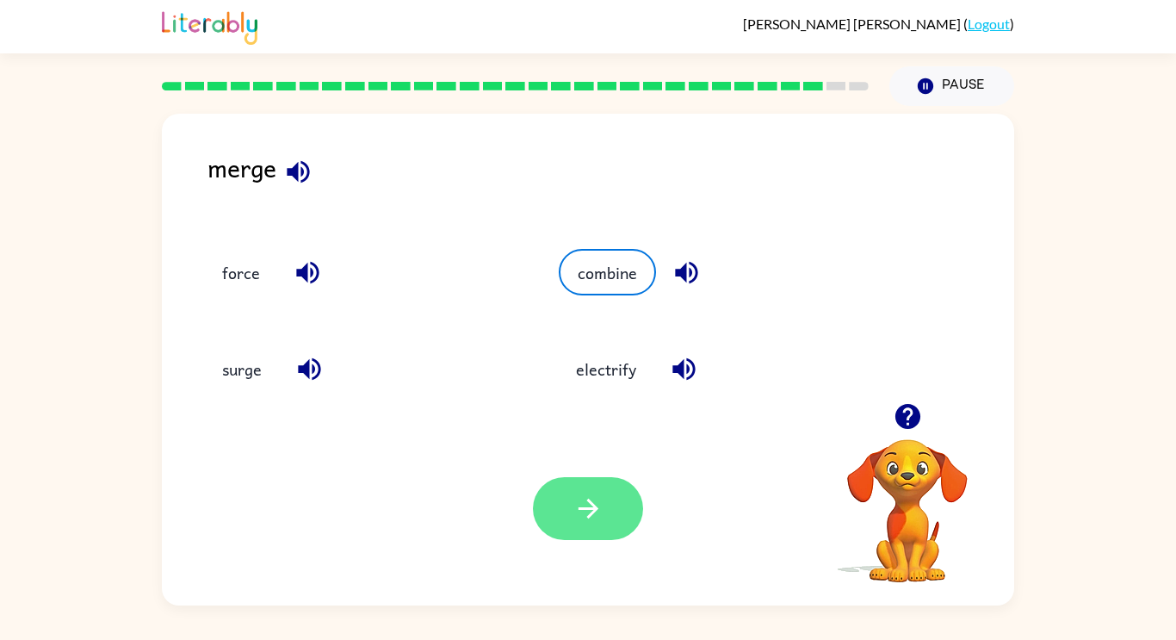
click at [586, 518] on icon "button" at bounding box center [588, 508] width 30 height 30
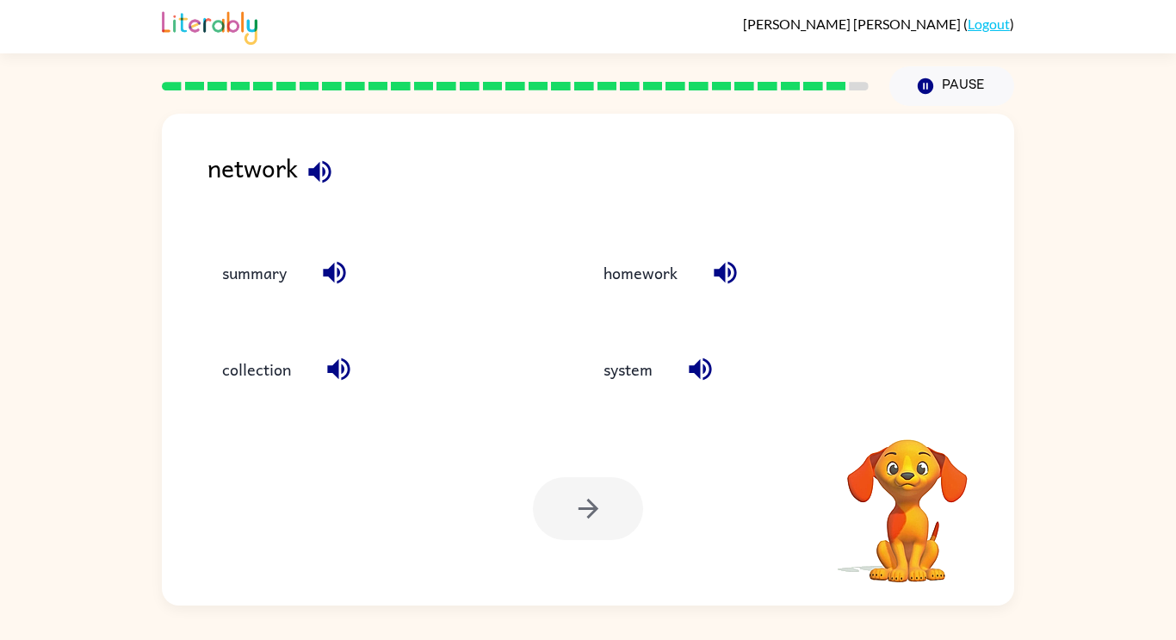
click at [337, 184] on button "button" at bounding box center [320, 172] width 44 height 44
click at [647, 381] on button "system" at bounding box center [628, 369] width 84 height 46
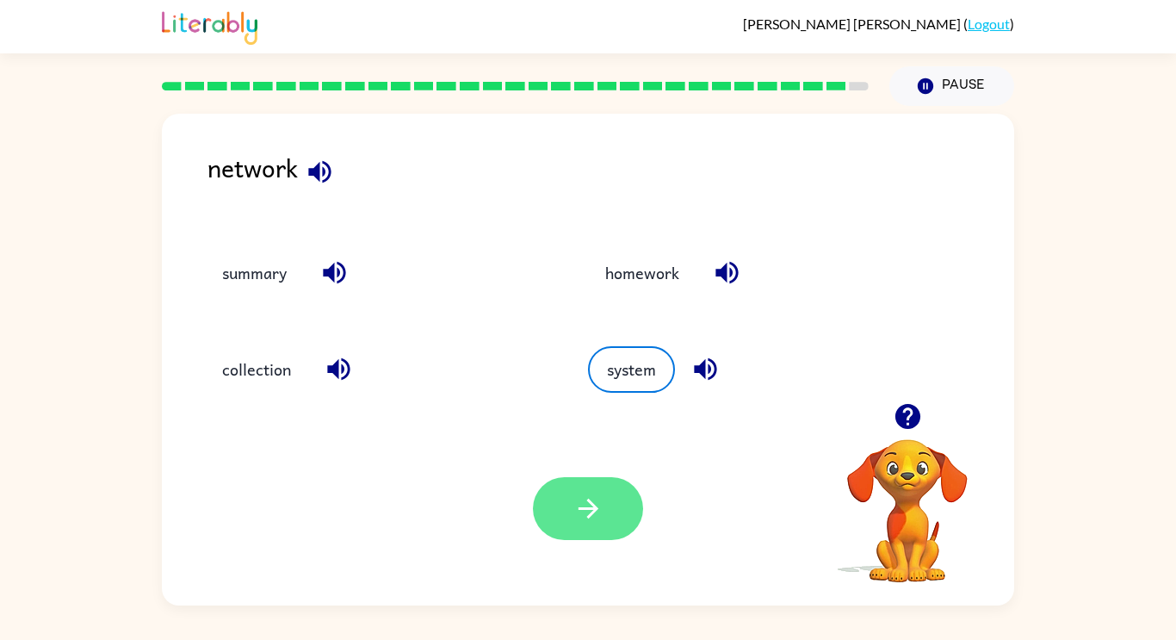
click at [592, 502] on icon "button" at bounding box center [588, 508] width 30 height 30
